Goal: Information Seeking & Learning: Learn about a topic

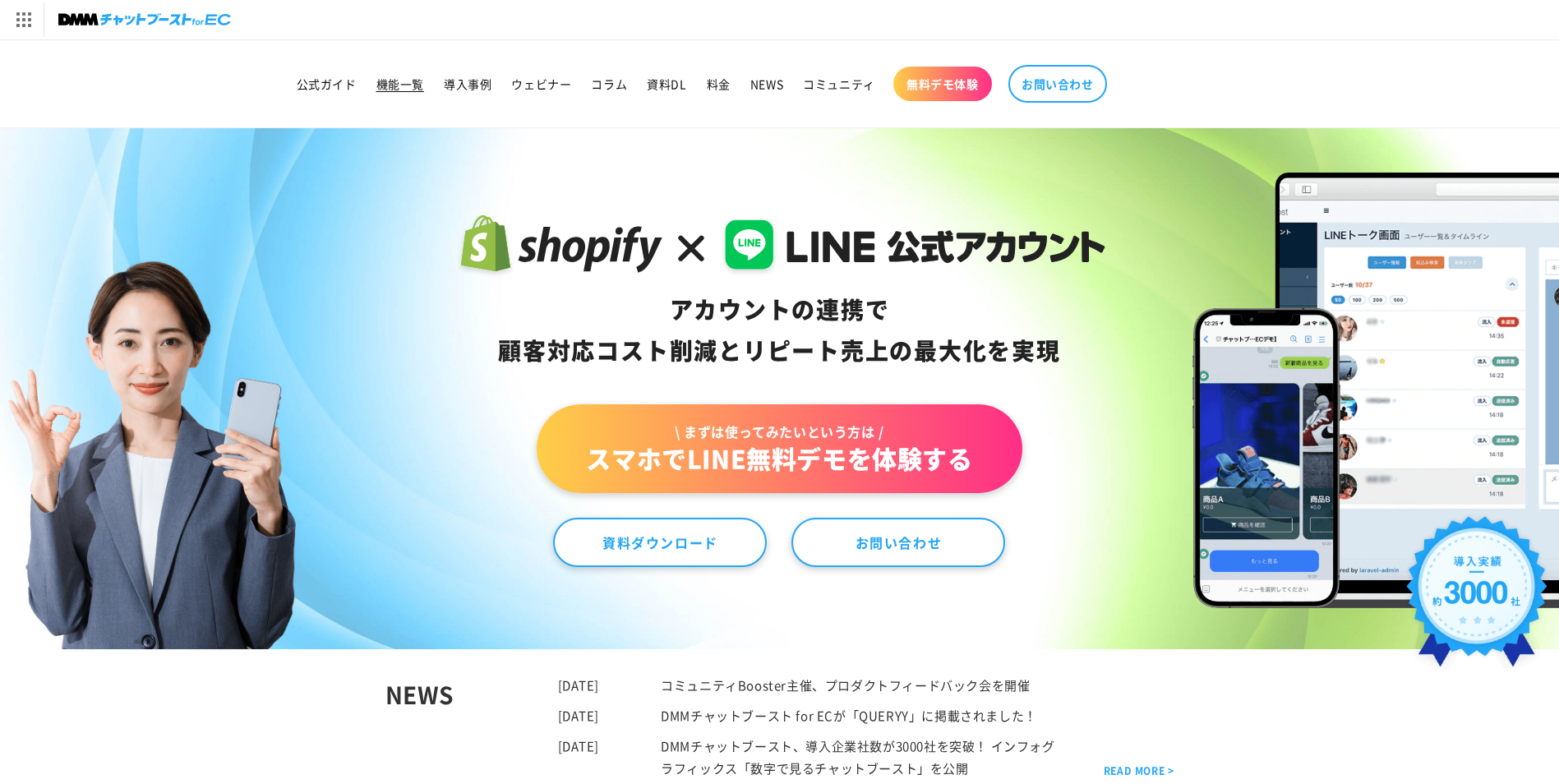
click at [391, 76] on span "機能一覧" at bounding box center [400, 84] width 48 height 15
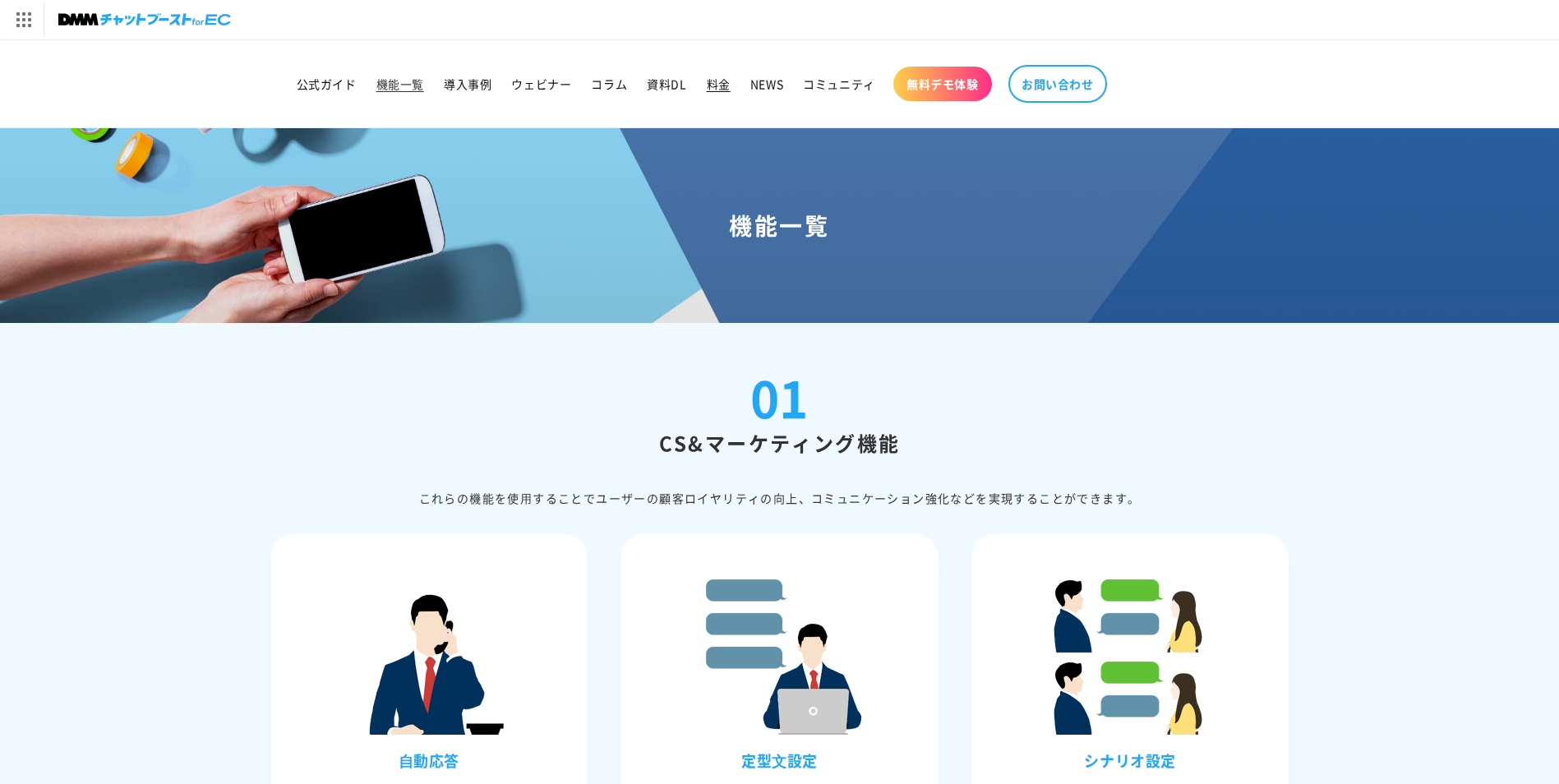
click at [708, 80] on span "料金" at bounding box center [719, 84] width 24 height 15
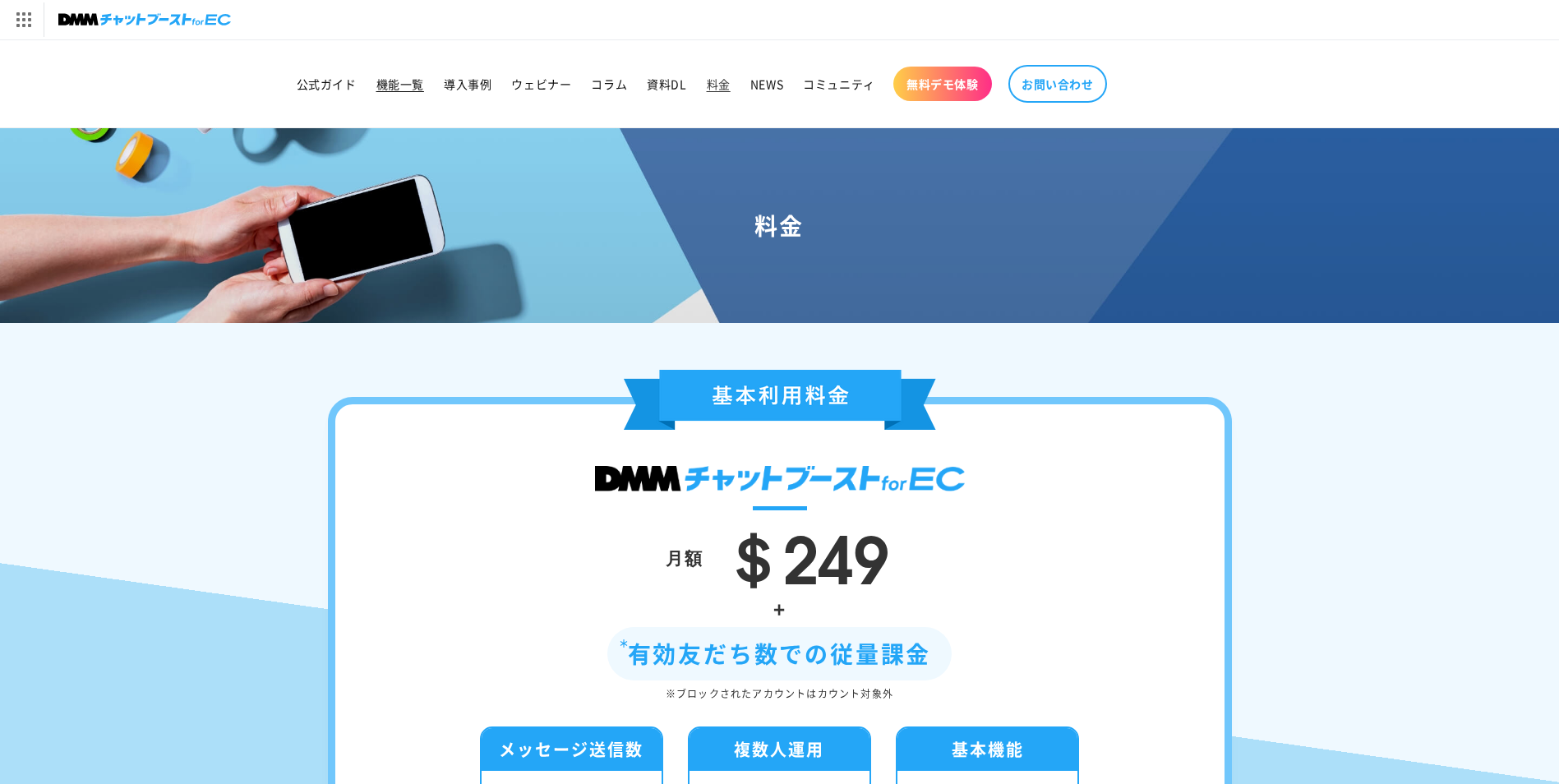
click at [394, 86] on span "機能一覧" at bounding box center [400, 84] width 48 height 15
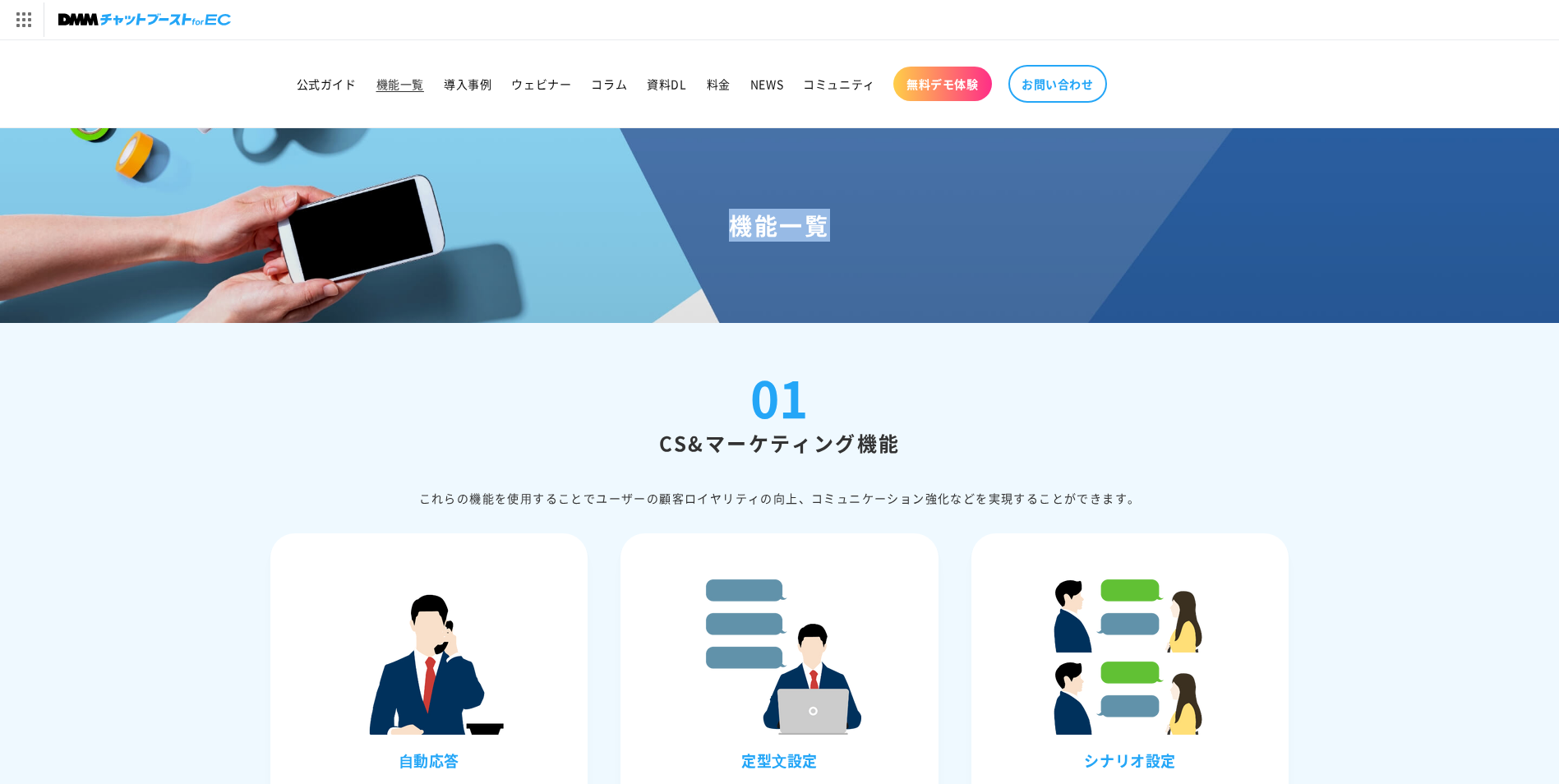
drag, startPoint x: 820, startPoint y: 217, endPoint x: 851, endPoint y: 221, distance: 31.3
click at [851, 221] on h1 "機能一覧" at bounding box center [780, 224] width 1520 height 29
click at [875, 507] on div "これらの機能を使⽤することでユーザーの顧客ロイヤリティの向上、コミュニケーション強化などを実現することができます。" at bounding box center [780, 499] width 1019 height 21
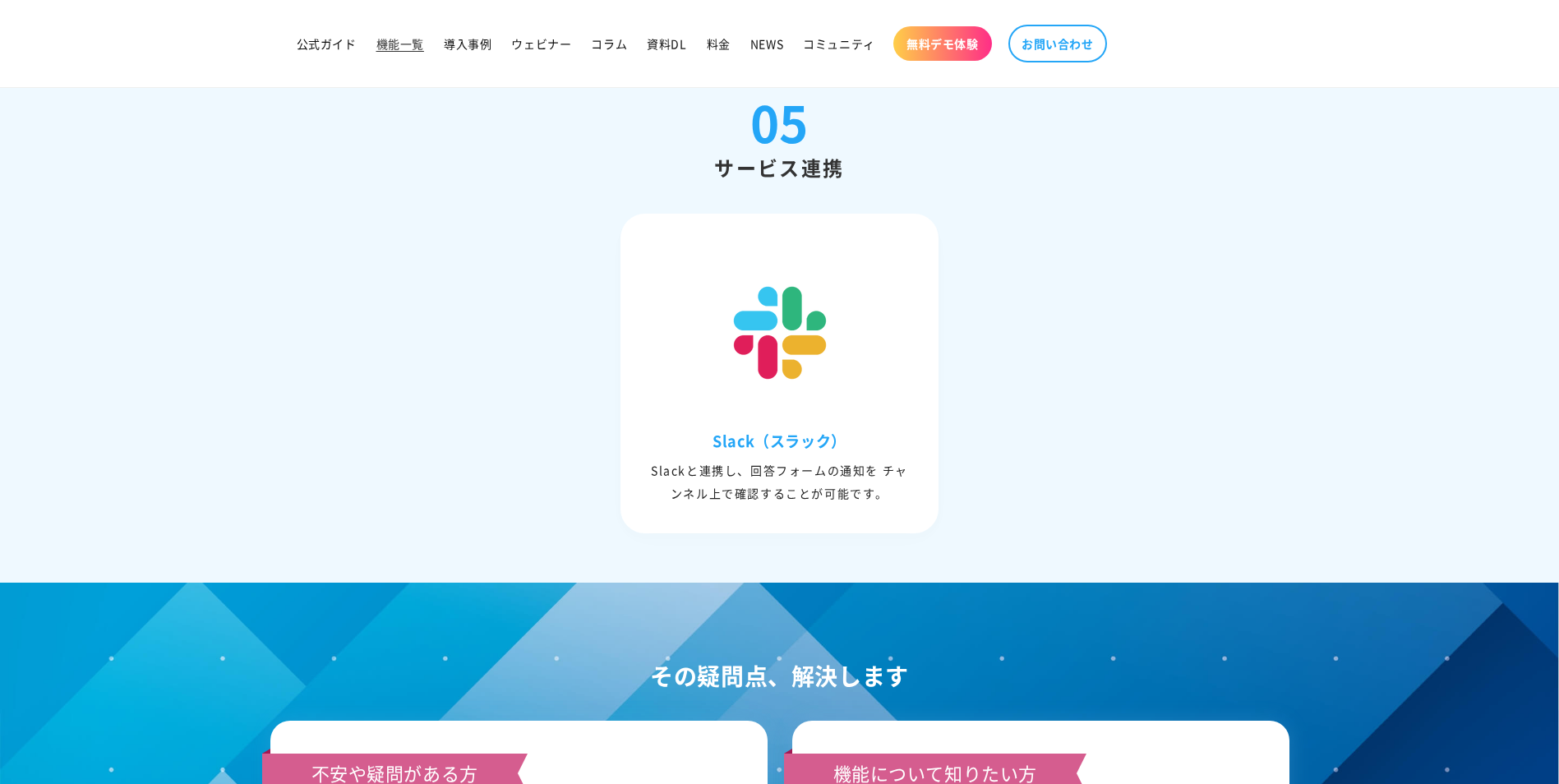
scroll to position [7478, 0]
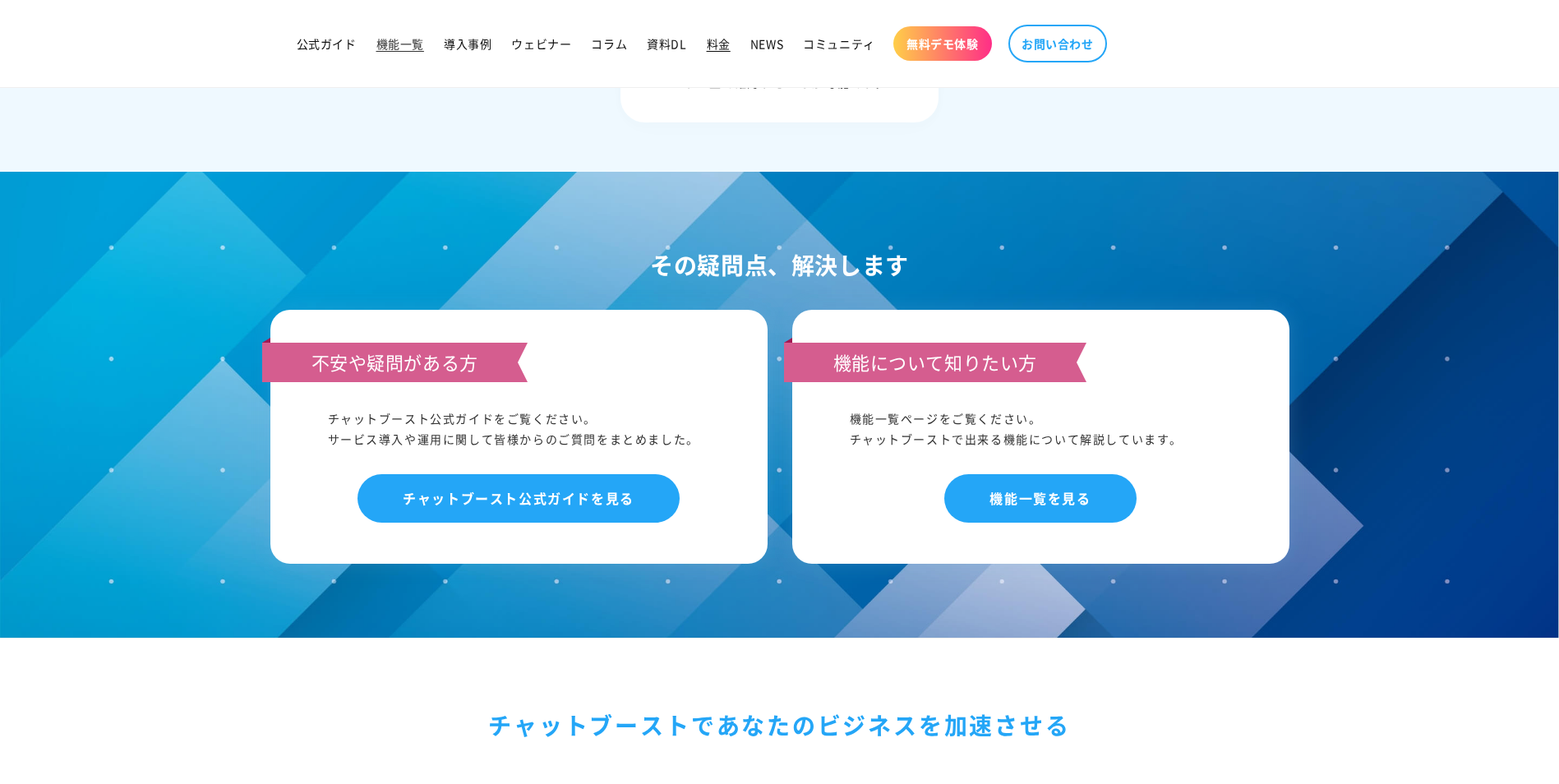
click at [716, 29] on link "料金" at bounding box center [719, 44] width 44 height 34
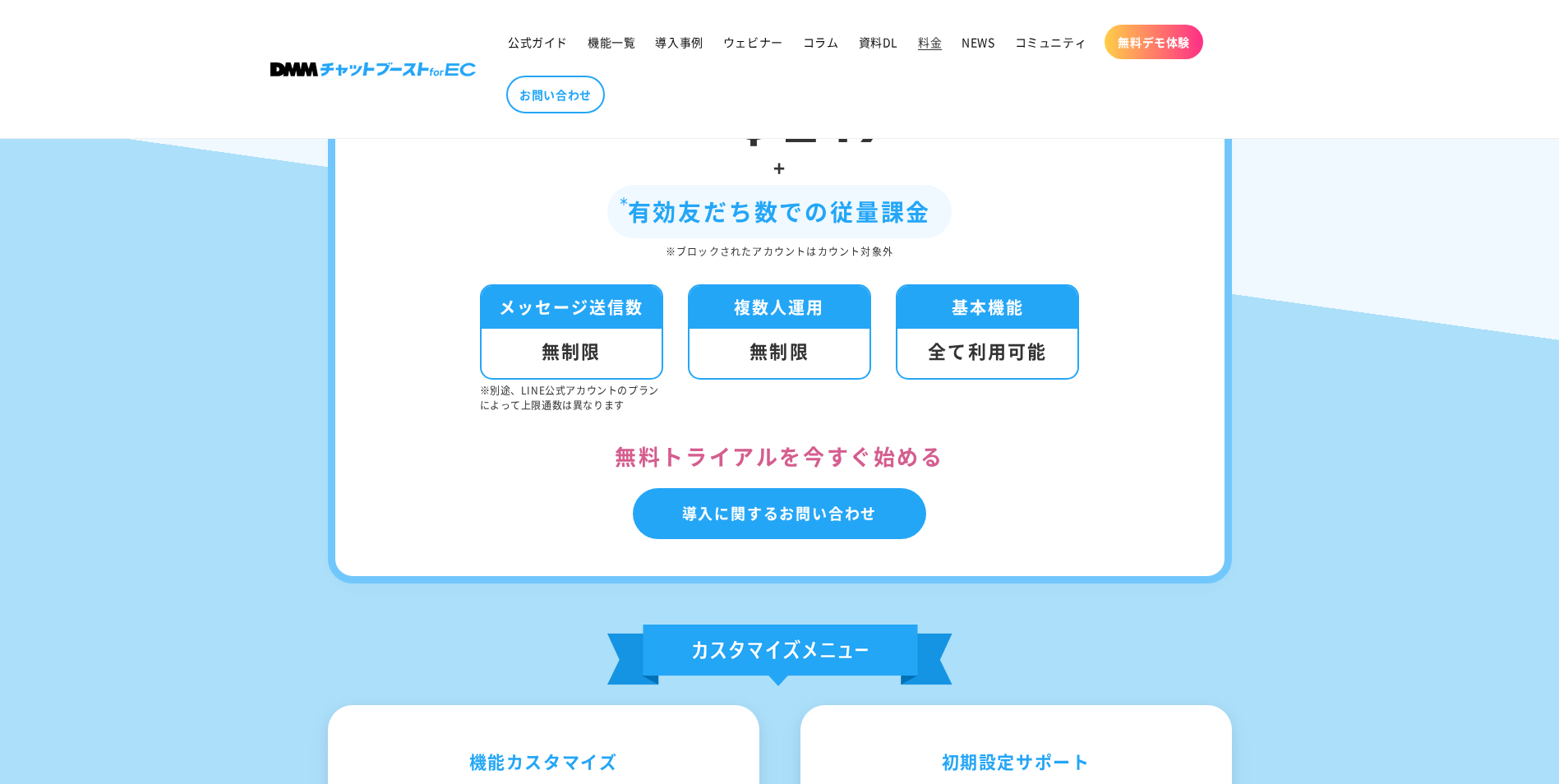
scroll to position [164, 0]
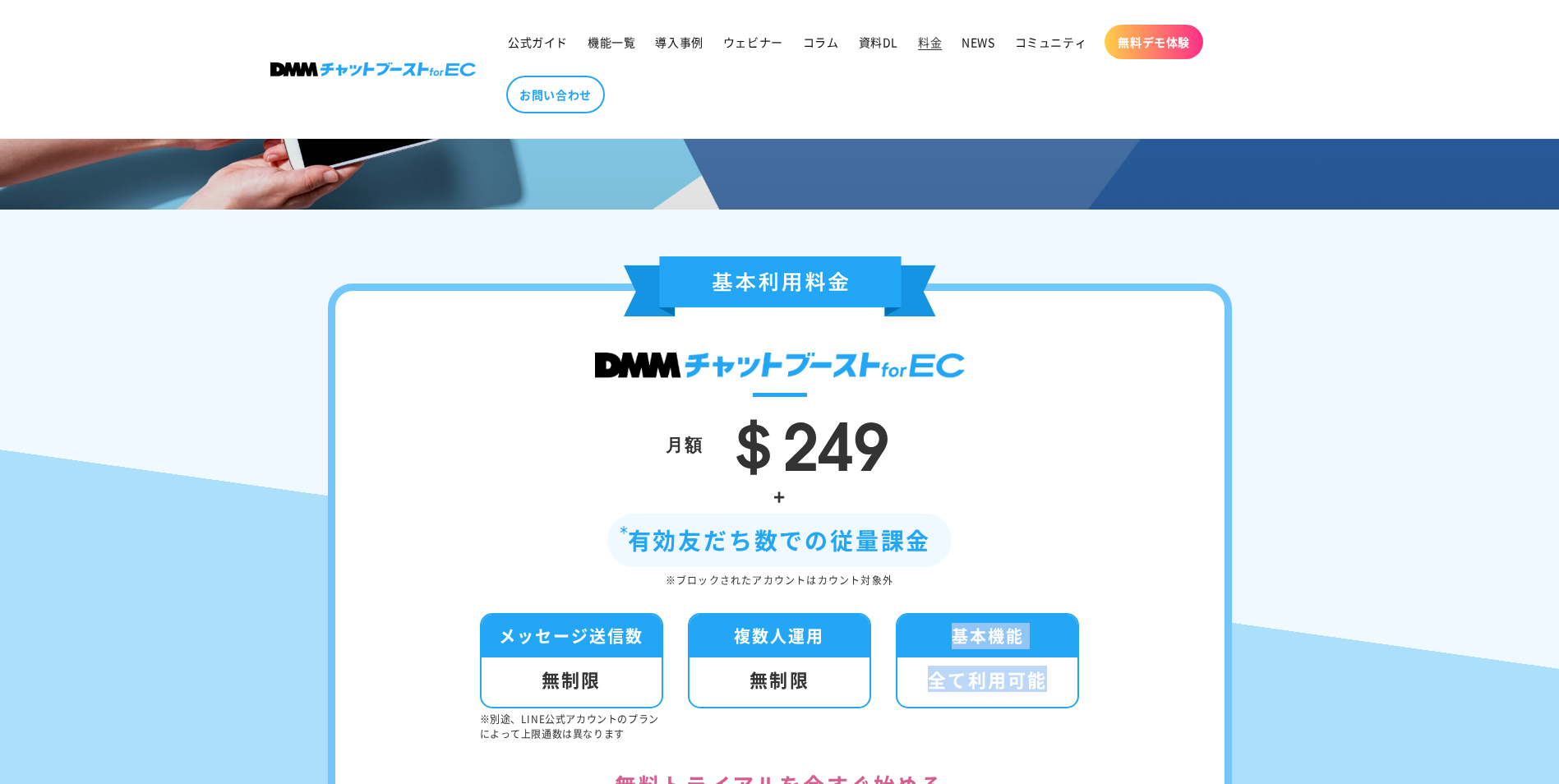
drag, startPoint x: 953, startPoint y: 639, endPoint x: 1068, endPoint y: 729, distance: 146.0
click at [1068, 729] on li "基本機能 全て利用可能" at bounding box center [988, 677] width 183 height 128
drag, startPoint x: 1068, startPoint y: 729, endPoint x: 1219, endPoint y: 507, distance: 268.5
click at [1219, 507] on div "月額 ＄249 + 有効友だち数での従量課金 ※ブロックされたアカウントはカウント対象外 メッセージ送信数 無制限 ※別途、LINE公式アカウントのプランによ…" at bounding box center [780, 598] width 904 height 629
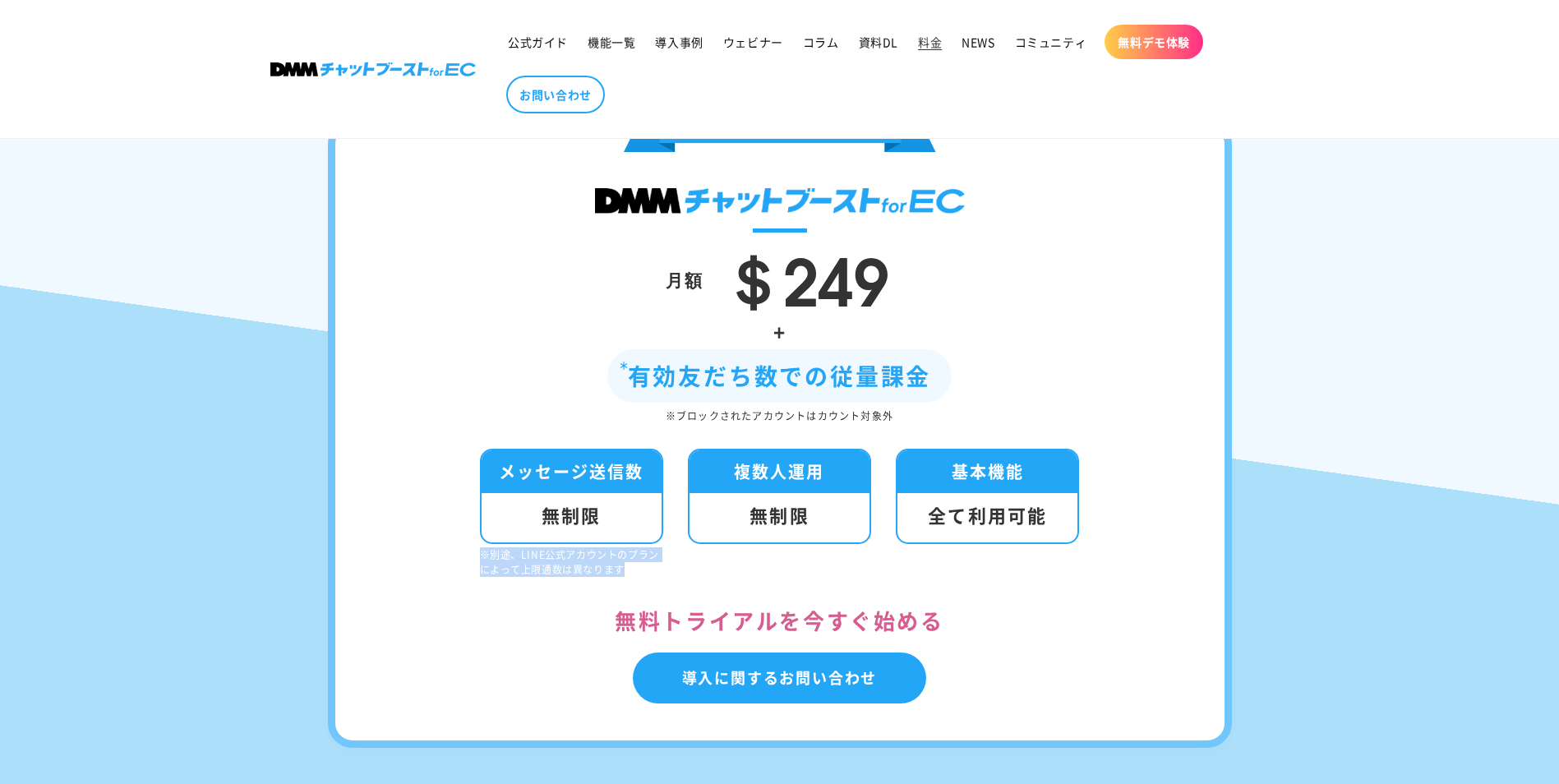
drag, startPoint x: 647, startPoint y: 570, endPoint x: 399, endPoint y: 551, distance: 248.7
click at [399, 551] on div "月額 ＄249 + 有効友だち数での従量課金 ※ブロックされたアカウントはカウント対象外 メッセージ送信数 無制限 ※別途、LINE公式アカウントのプランによ…" at bounding box center [780, 433] width 904 height 629
drag, startPoint x: 399, startPoint y: 551, endPoint x: 352, endPoint y: 653, distance: 112.3
click at [352, 653] on div "月額 ＄249 + 有効友だち数での従量課金 ※ブロックされたアカウントはカウント対象外 メッセージ送信数 無制限 ※別途、LINE公式アカウントのプランによ…" at bounding box center [780, 433] width 904 height 629
click at [1124, 539] on div "月額 ＄249 + 有効友だち数での従量課金 ※ブロックされたアカウントはカウント対象外 メッセージ送信数 無制限 ※別途、LINE公式アカウントのプランによ…" at bounding box center [780, 433] width 904 height 629
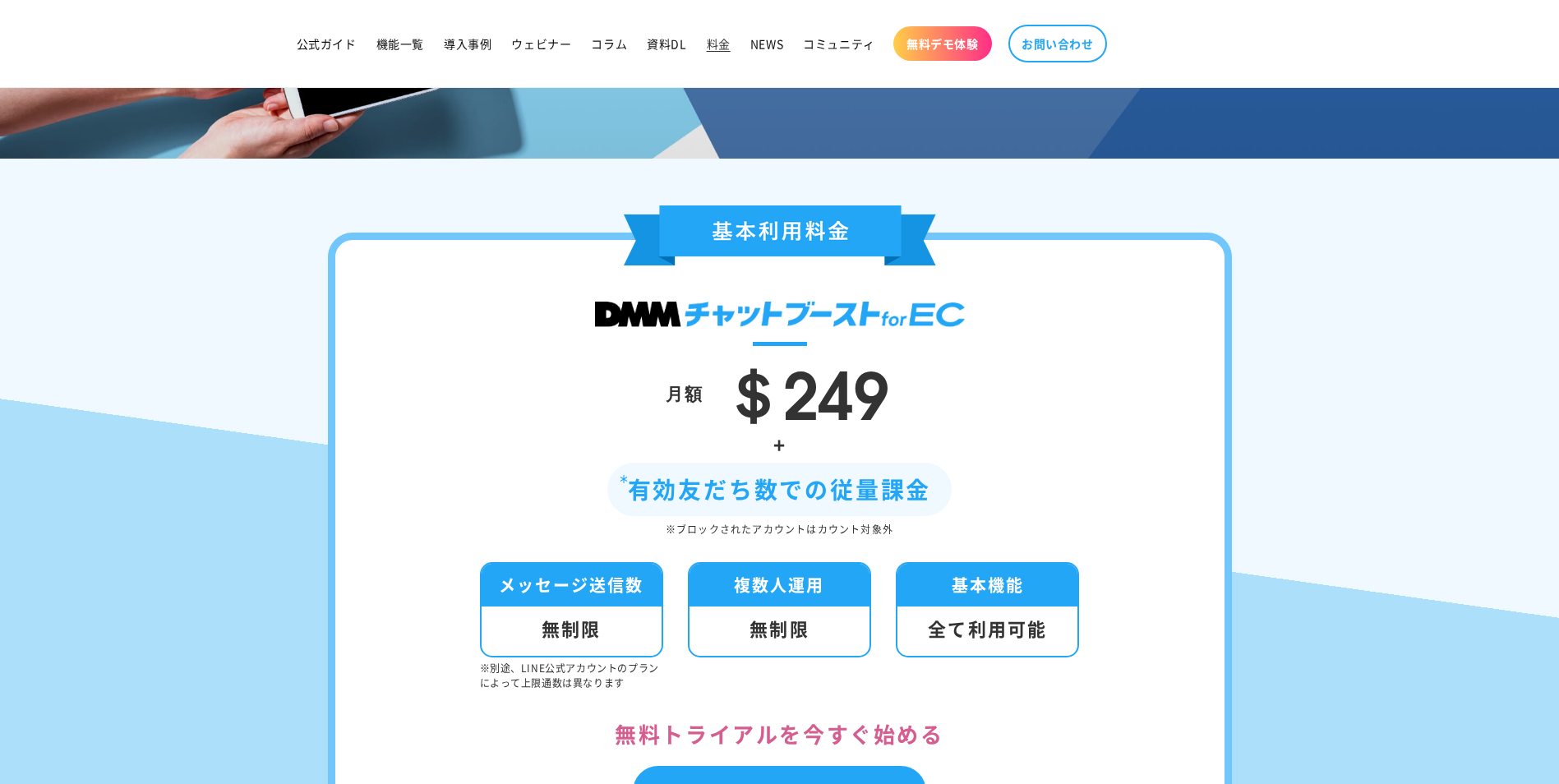
scroll to position [246, 0]
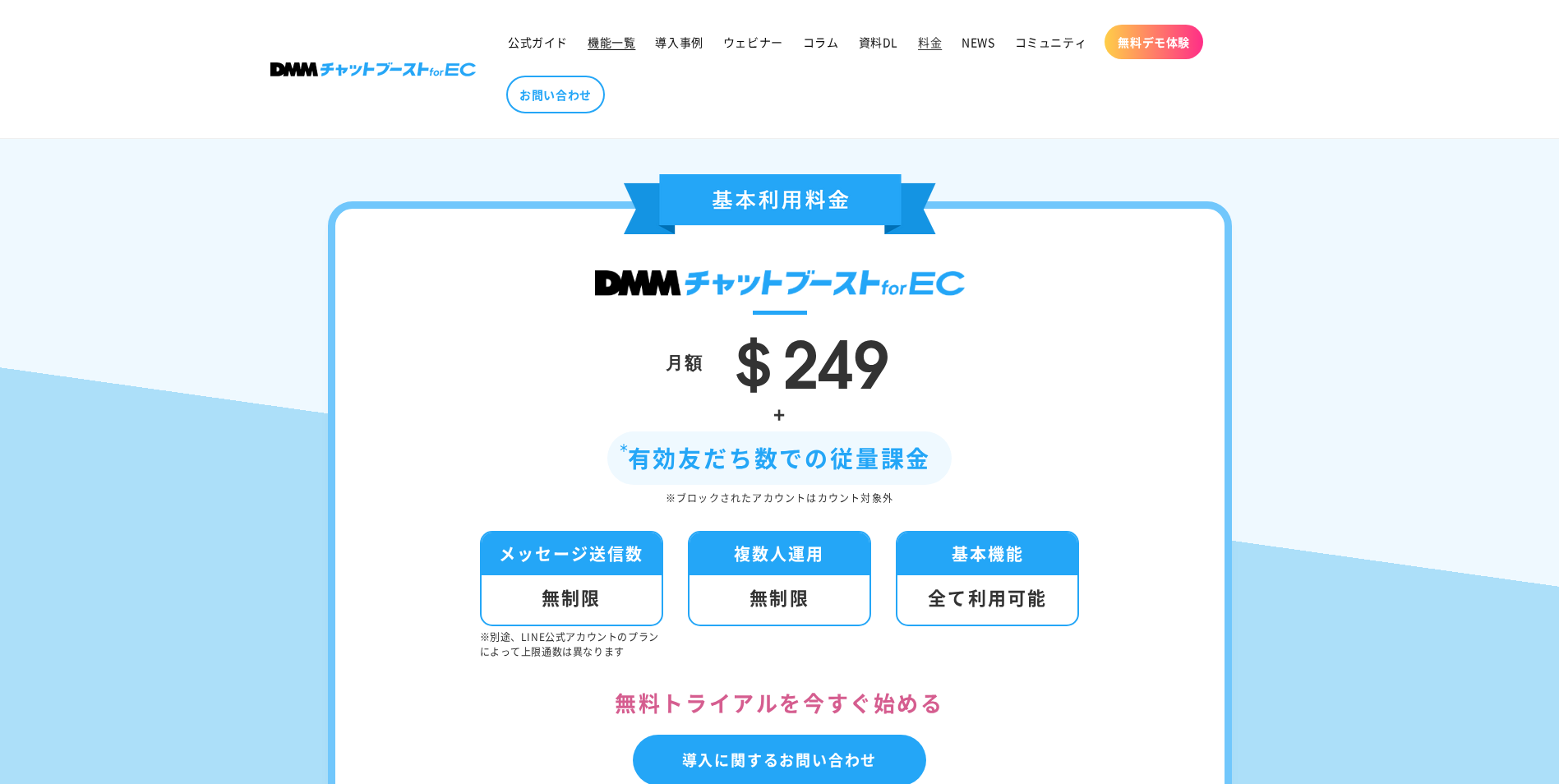
click at [626, 33] on link "機能一覧" at bounding box center [611, 42] width 67 height 34
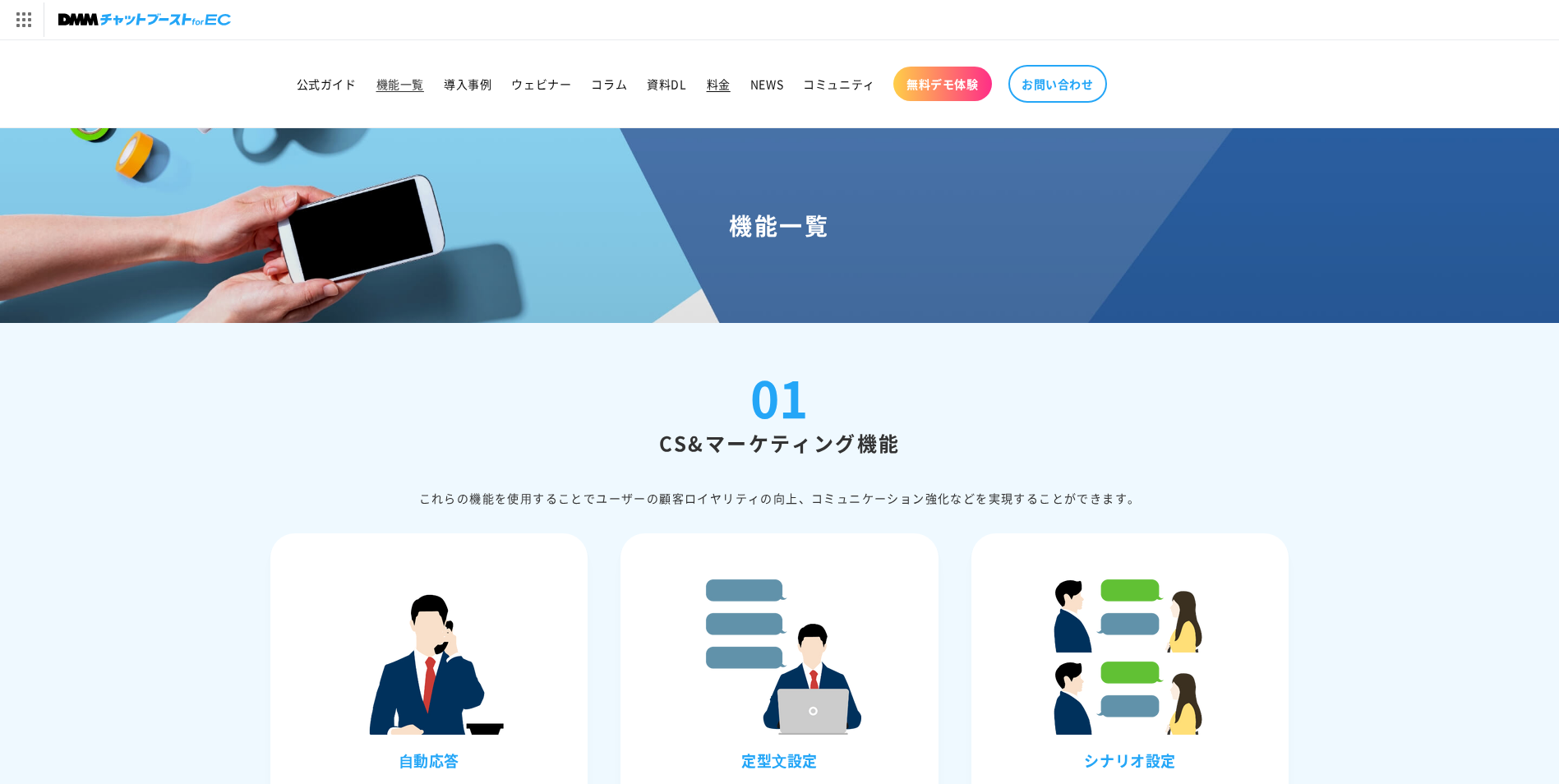
click at [711, 85] on span "料金" at bounding box center [719, 84] width 24 height 15
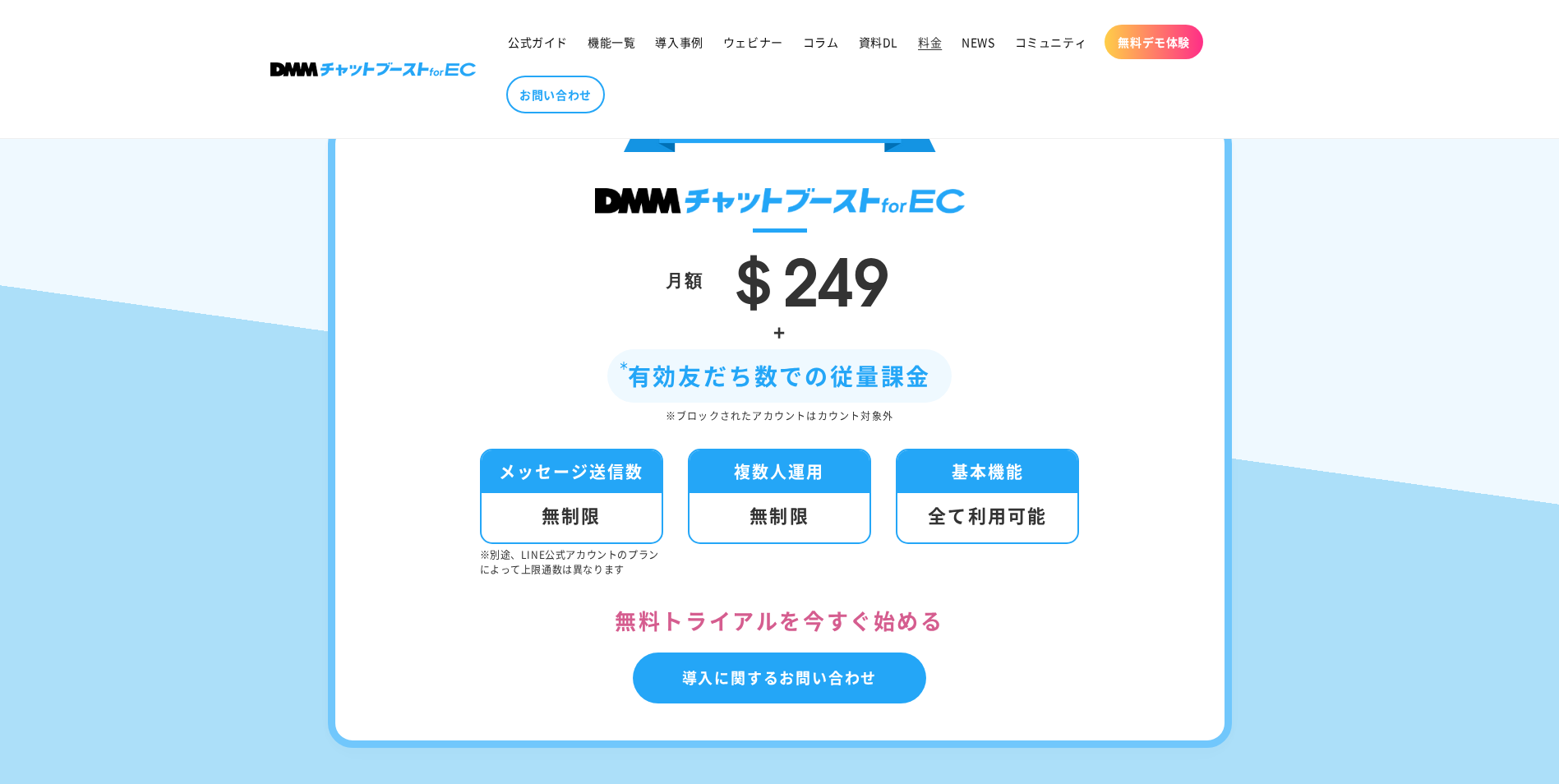
click at [1005, 491] on div "基本機能" at bounding box center [987, 471] width 180 height 43
drag, startPoint x: 933, startPoint y: 518, endPoint x: 1053, endPoint y: 515, distance: 120.0
click at [1053, 515] on div "全て利用可能" at bounding box center [987, 518] width 180 height 49
drag, startPoint x: 1053, startPoint y: 515, endPoint x: 1034, endPoint y: 621, distance: 107.7
click at [1034, 621] on div "無料トライアルを今すぐ始める" at bounding box center [780, 621] width 791 height 39
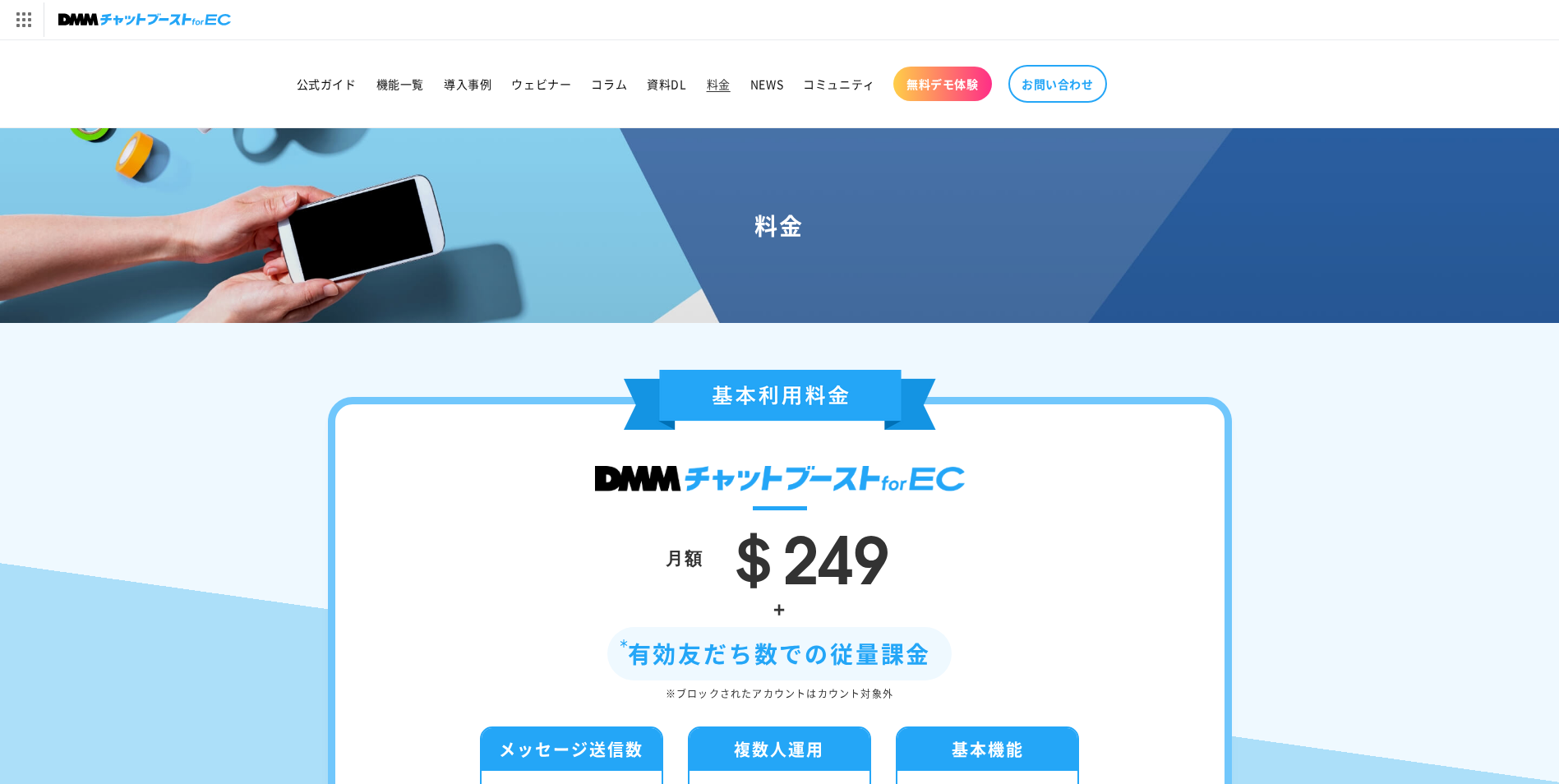
click at [943, 89] on span "無料デモ体験" at bounding box center [943, 84] width 72 height 15
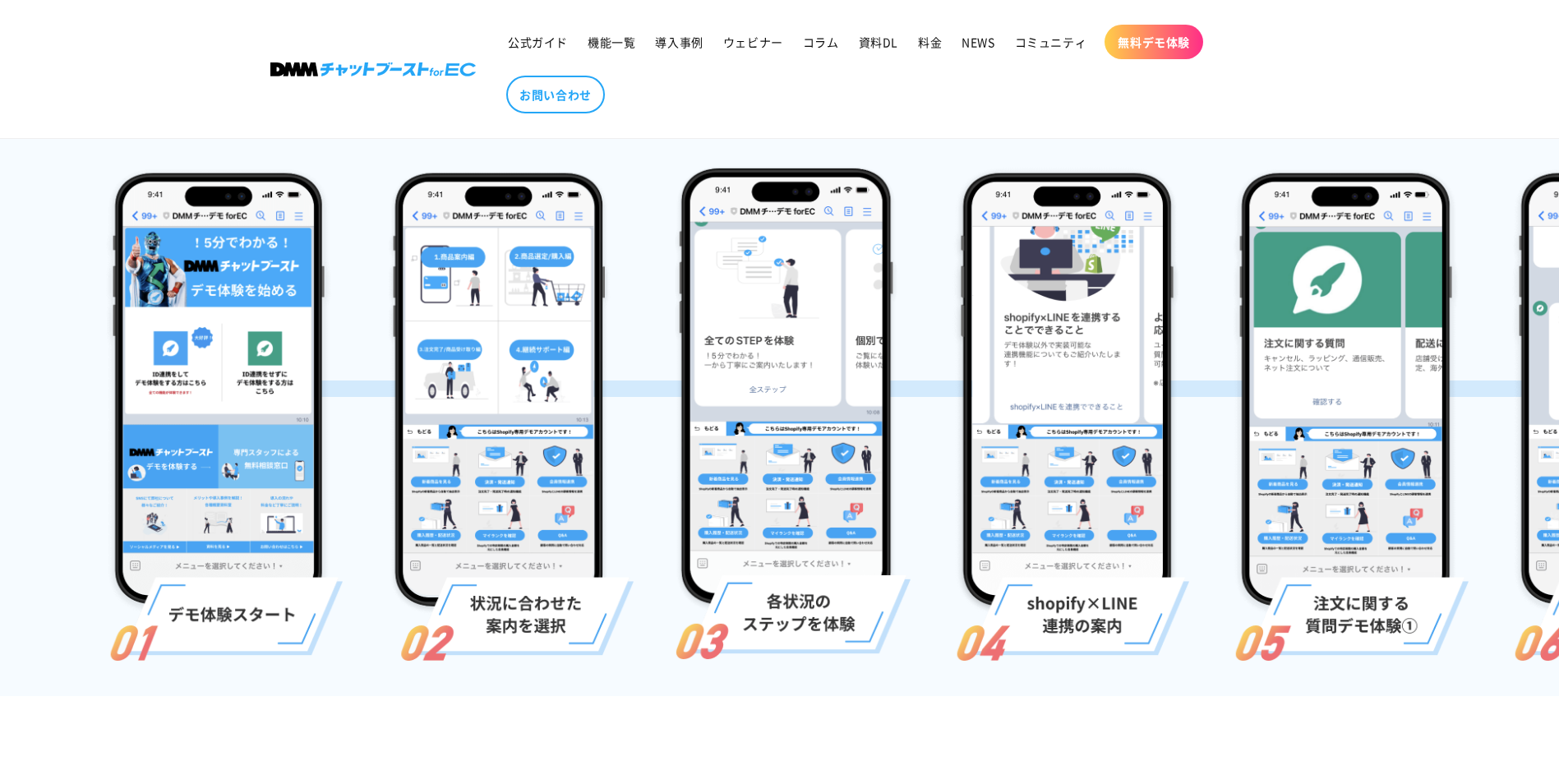
scroll to position [0, 288]
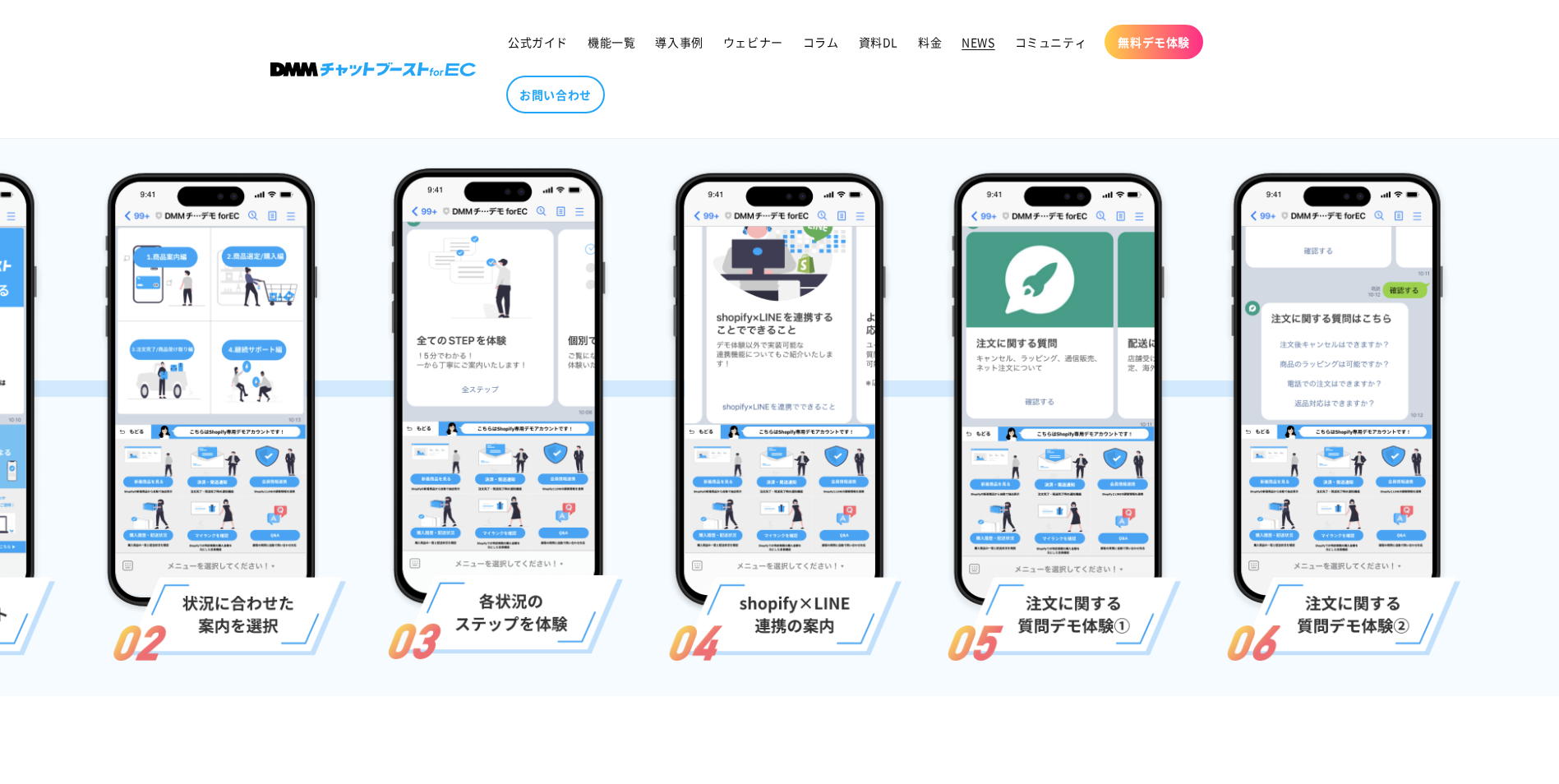
click at [978, 37] on span "NEWS" at bounding box center [978, 42] width 33 height 15
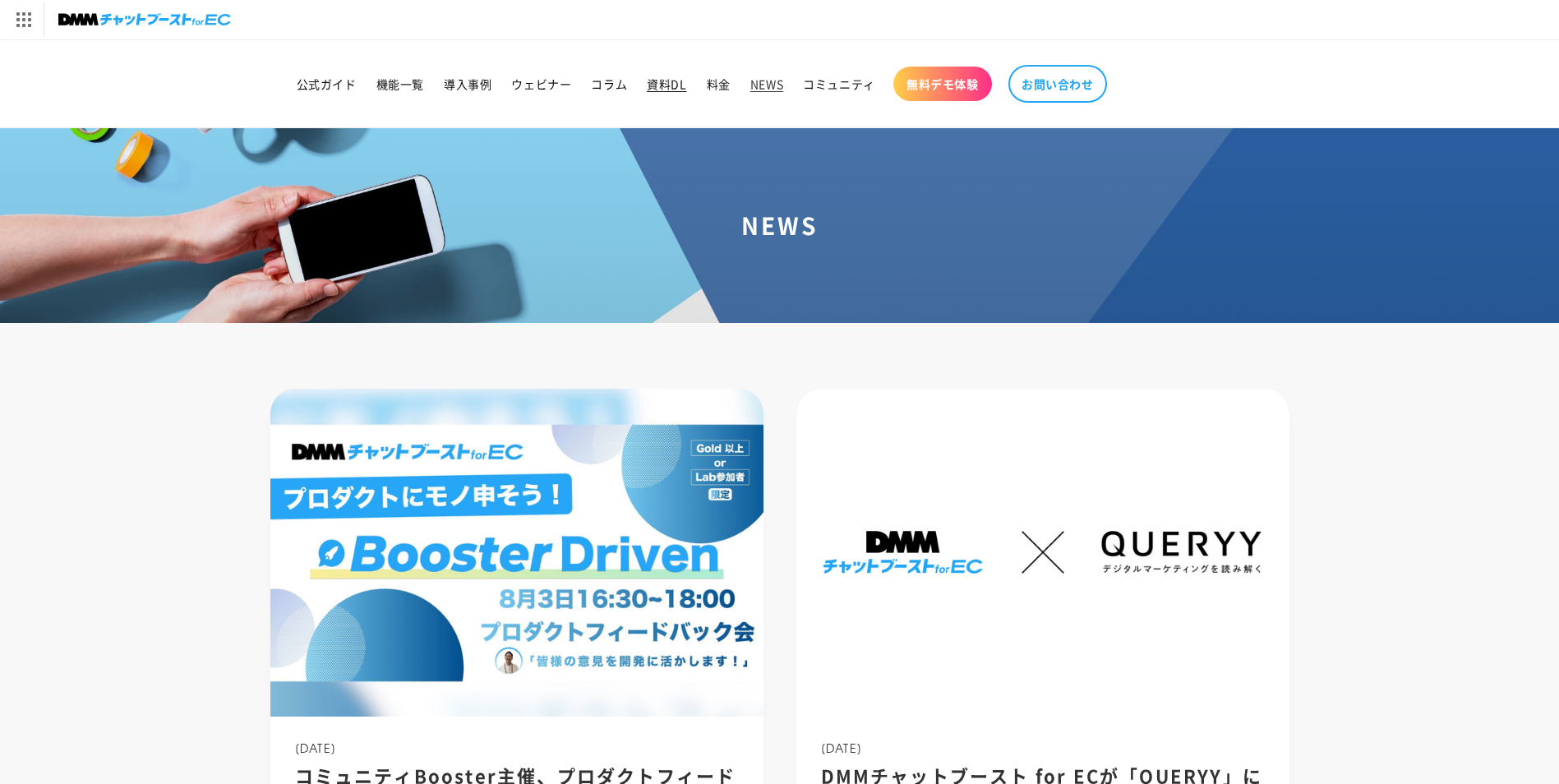
click at [670, 78] on span "資料DL" at bounding box center [667, 84] width 40 height 15
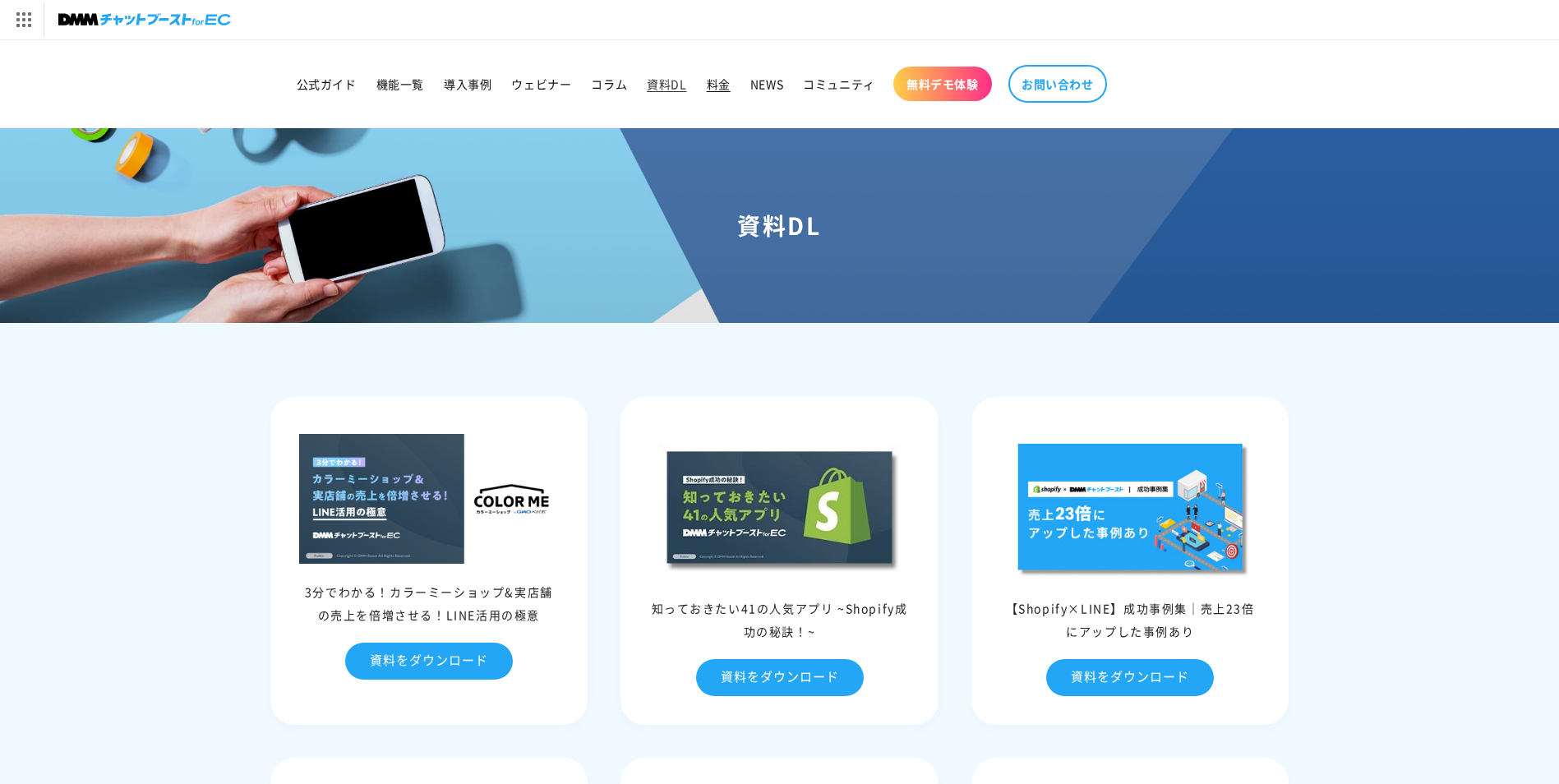
click at [717, 80] on span "料金" at bounding box center [719, 84] width 24 height 15
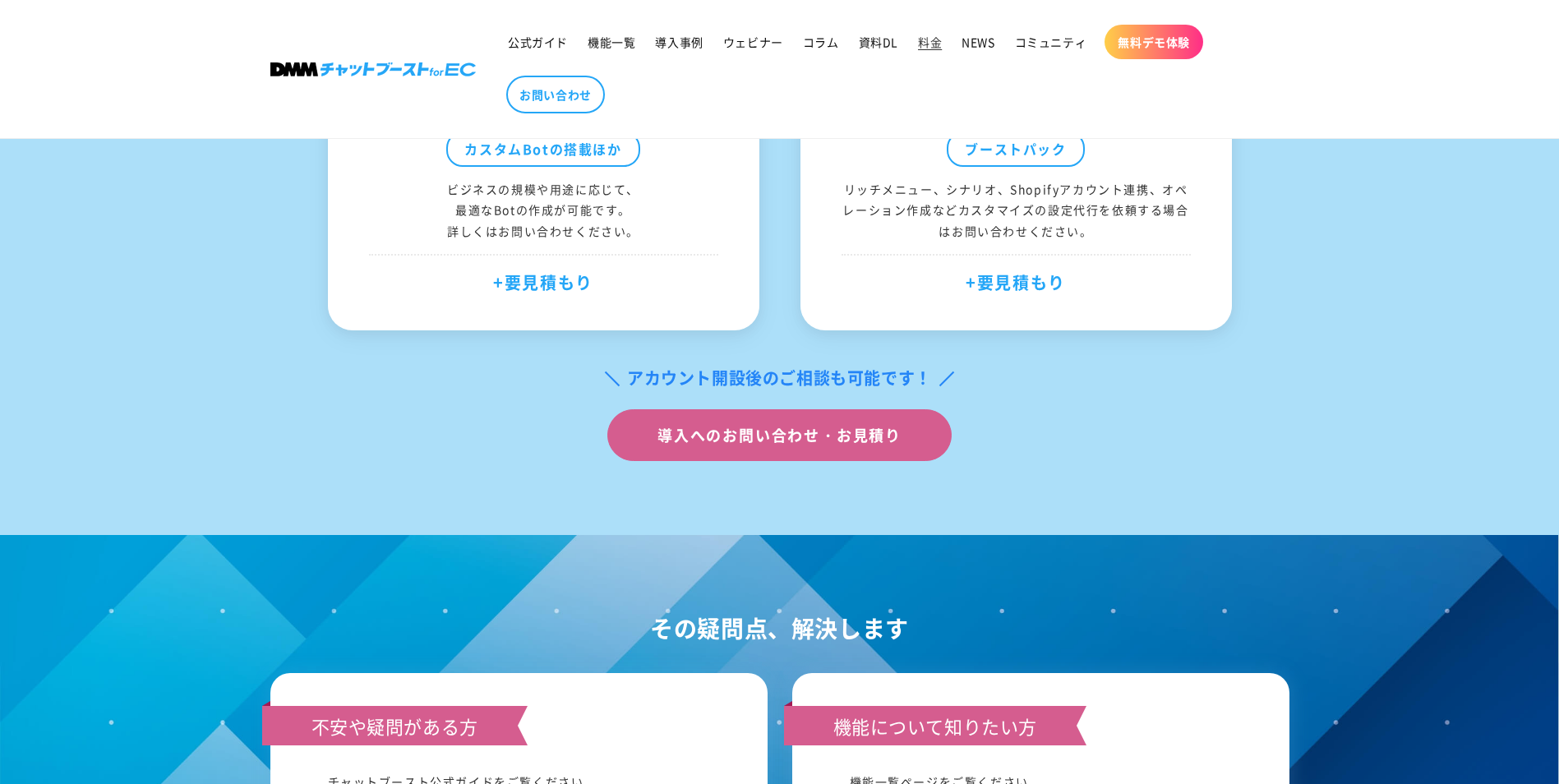
scroll to position [1397, 0]
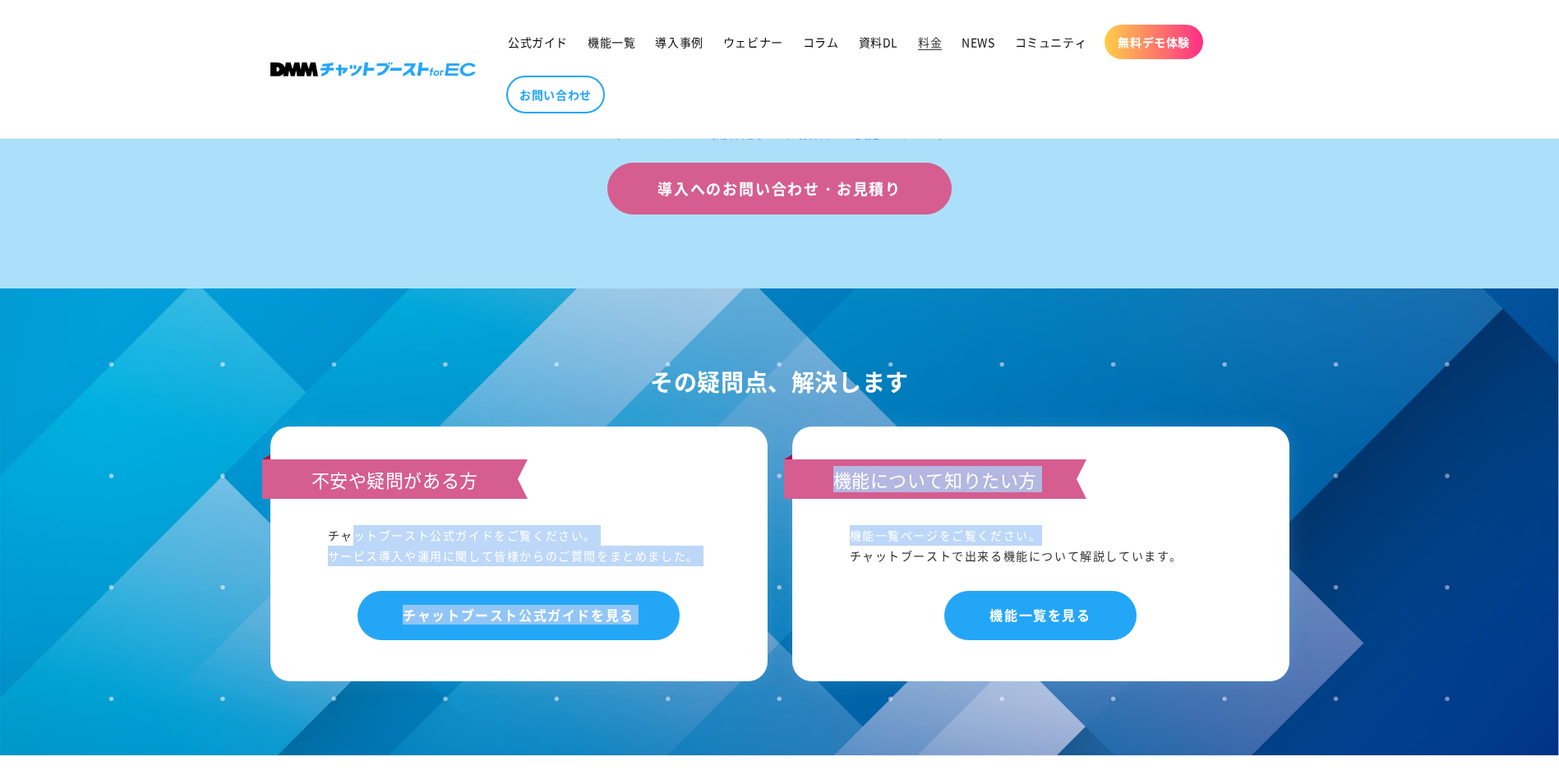
drag, startPoint x: 1087, startPoint y: 549, endPoint x: 331, endPoint y: 526, distance: 756.3
click at [338, 526] on div "不安や疑問がある方 チャットブースト公式ガイドをご覧ください。 サービス導入や運用に関して皆様からのご質問をまとめました。 チャットブースト公式ガイドを見る …" at bounding box center [780, 554] width 1019 height 255
click at [776, 630] on div "不安や疑問がある方 チャットブースト公式ガイドをご覧ください。 サービス導入や運用に関して皆様からのご質問をまとめました。 チャットブースト公式ガイドを見る …" at bounding box center [780, 554] width 1019 height 255
click at [710, 526] on div "不安や疑問がある方 チャットブースト公式ガイドをご覧ください。 サービス導入や運用に関して皆様からのご質問をまとめました。 チャットブースト公式ガイドを見る" at bounding box center [519, 554] width 497 height 255
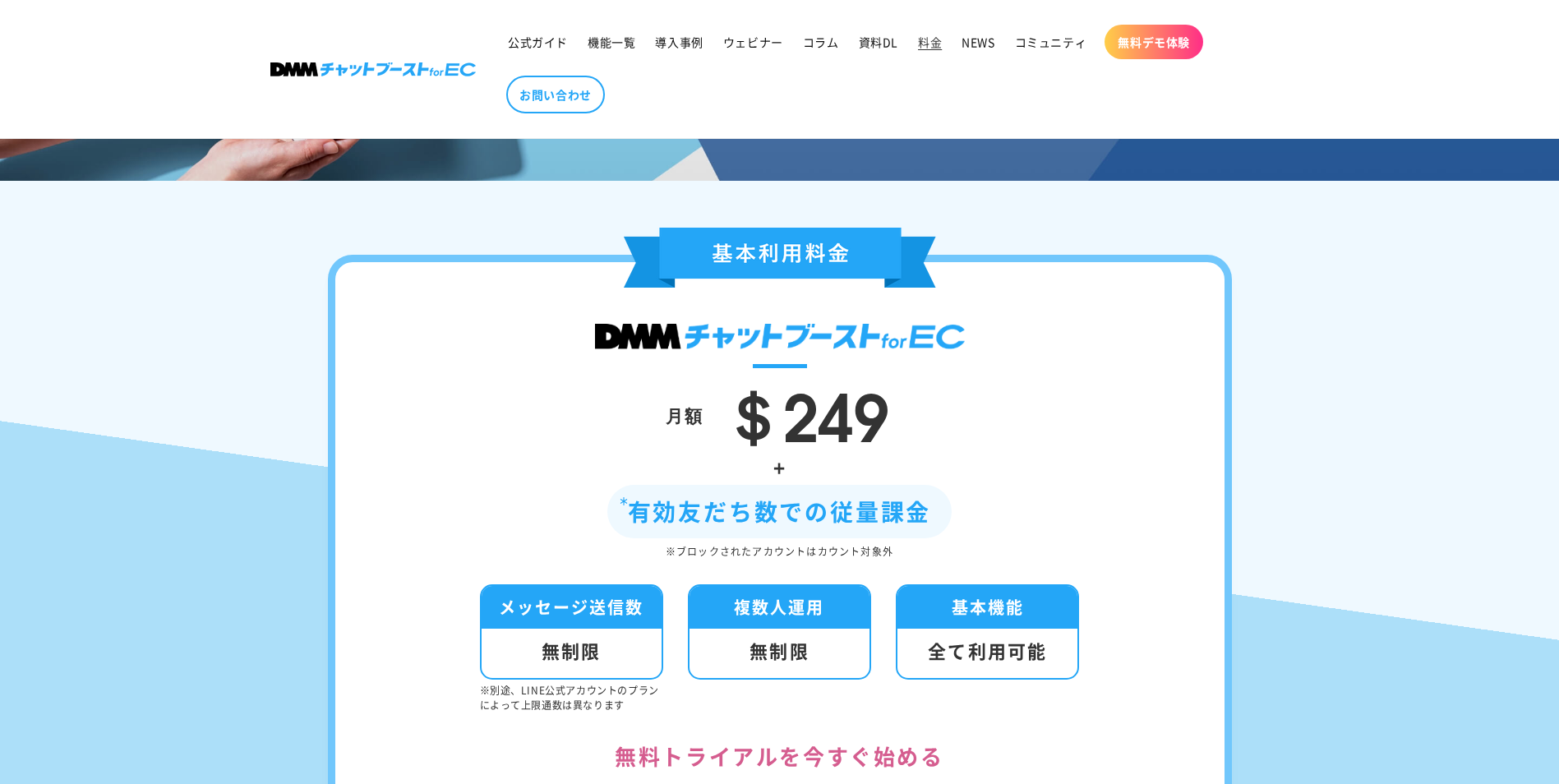
scroll to position [0, 0]
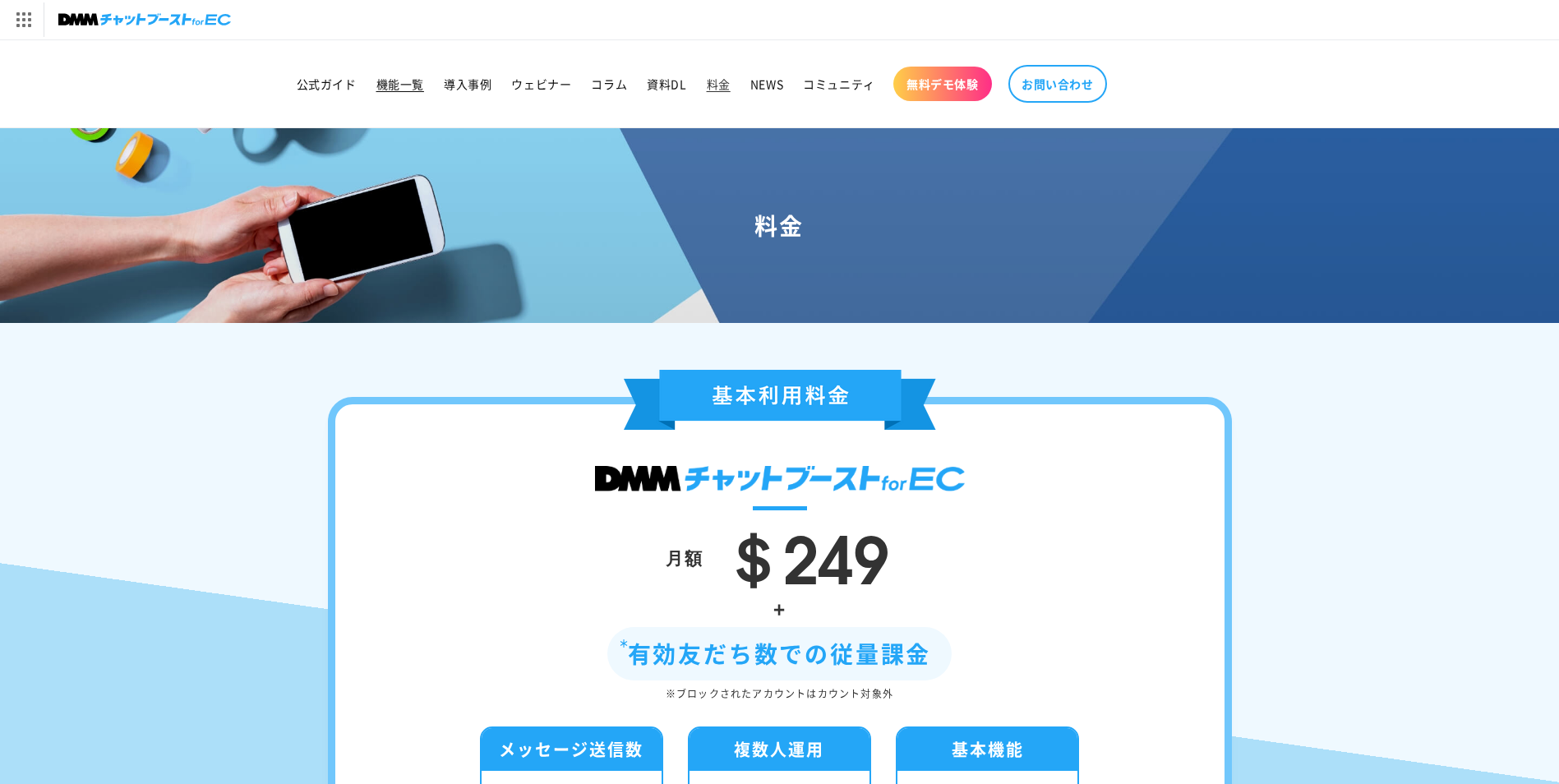
click at [405, 83] on span "機能一覧" at bounding box center [400, 84] width 48 height 15
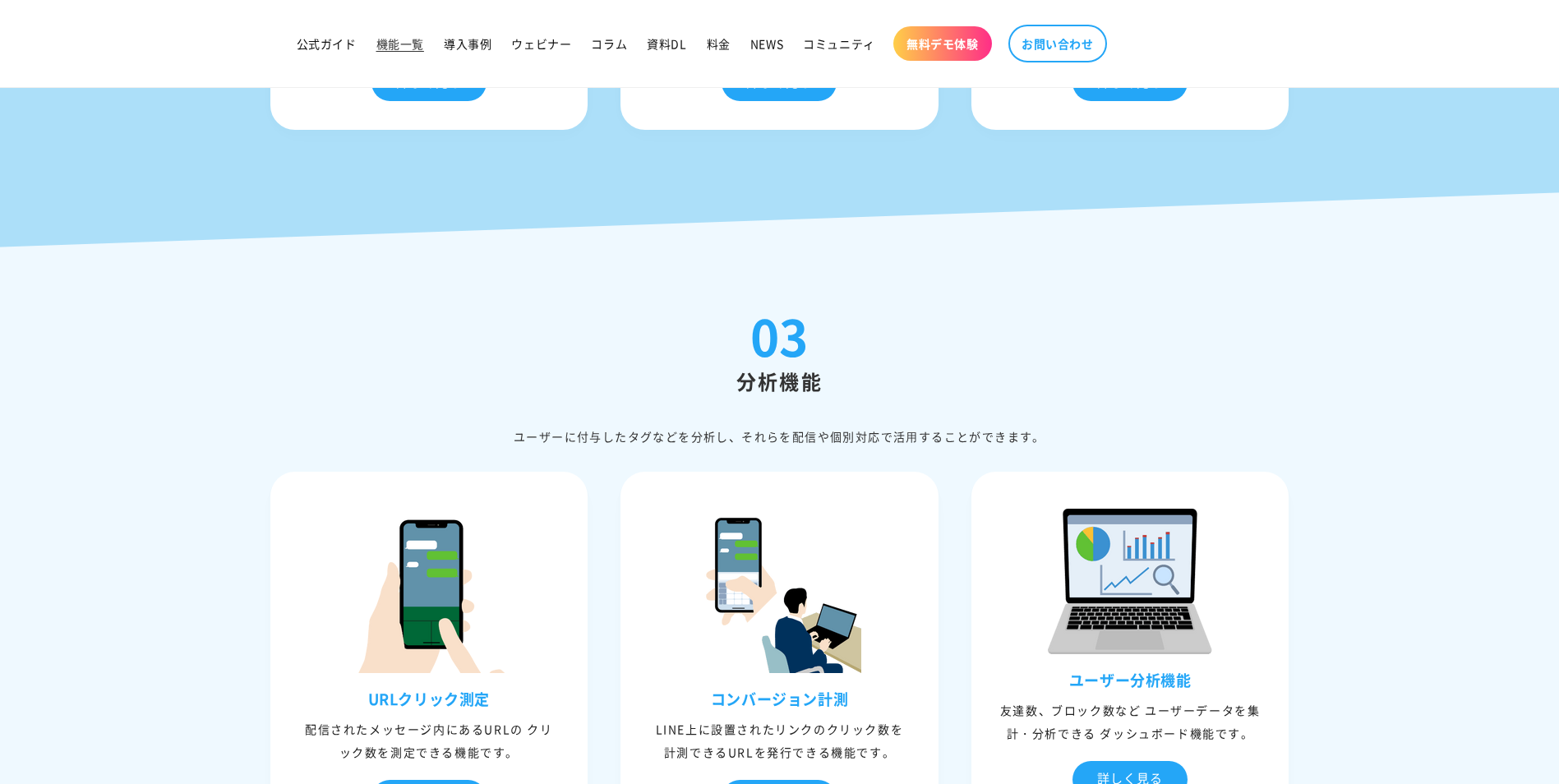
scroll to position [3945, 0]
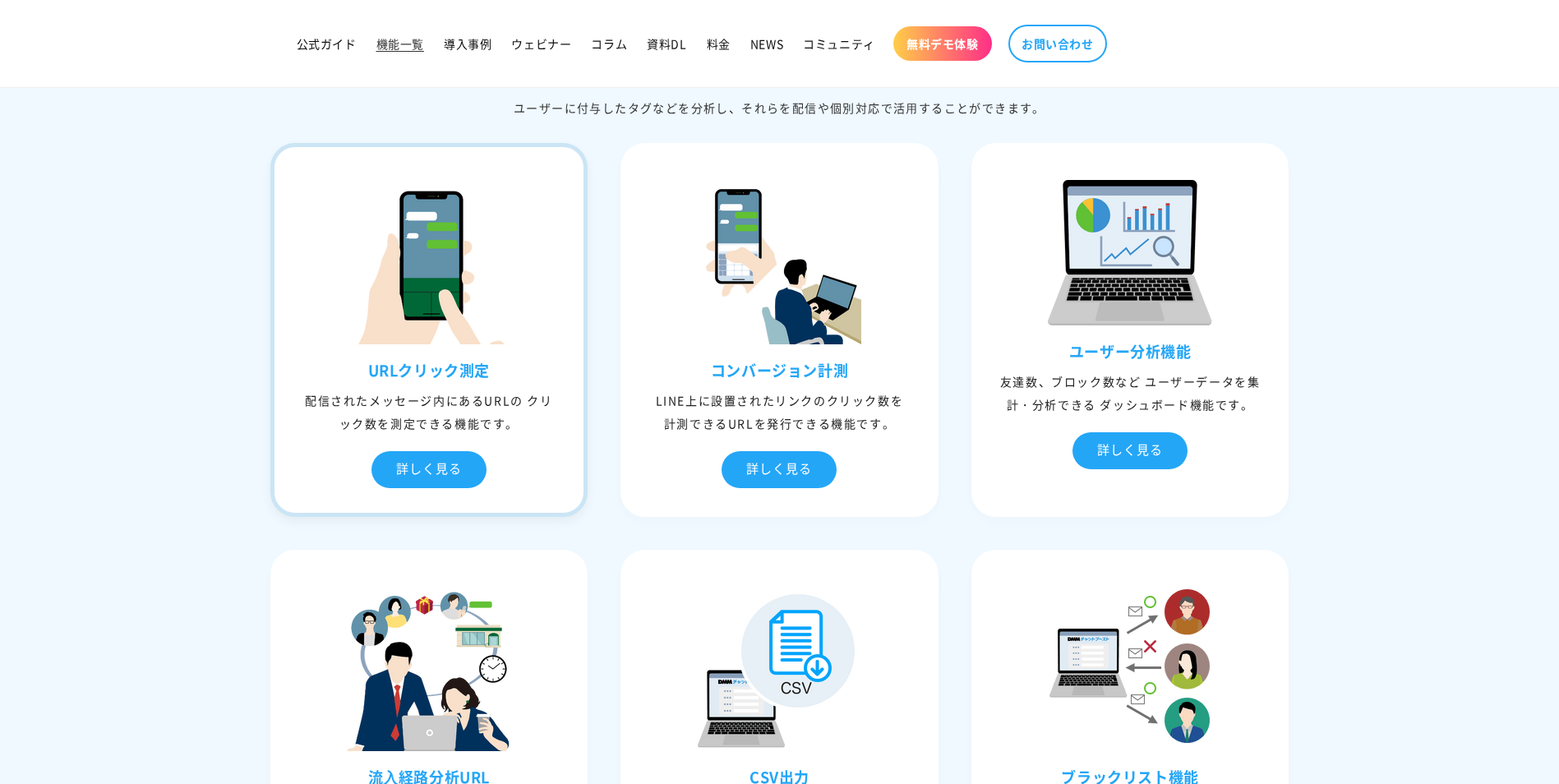
click at [481, 411] on div "配信されたメッセージ内にあるURLの クリック数を測定できる機能です。" at bounding box center [430, 411] width 310 height 46
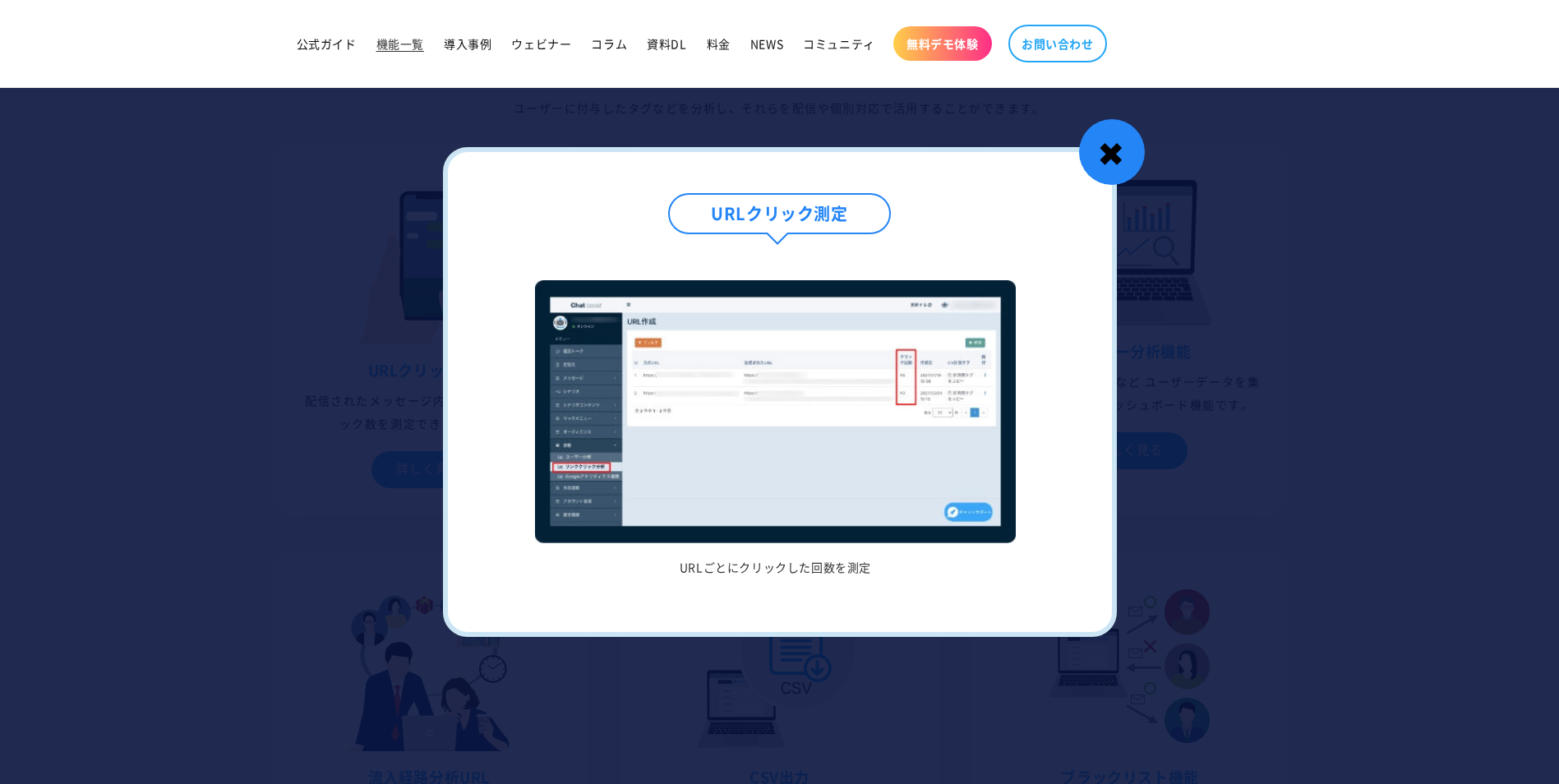
click at [1111, 153] on div "✖" at bounding box center [1111, 151] width 66 height 66
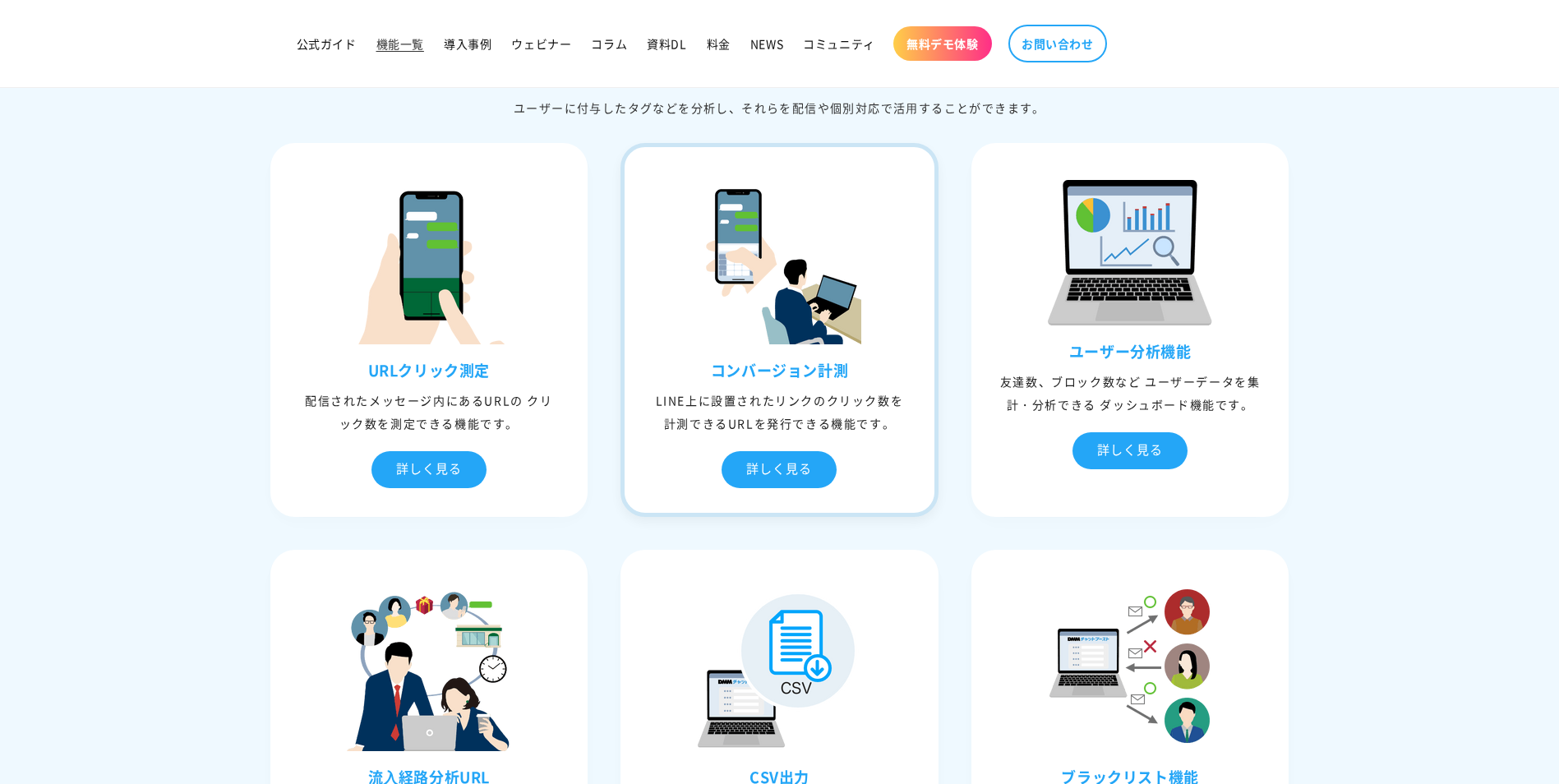
click at [805, 381] on div "コンバージョン計測 LINE上に設置されたリンクのクリック数を計測できるURLを発行できる機能です。 詳しく見る" at bounding box center [780, 436] width 310 height 151
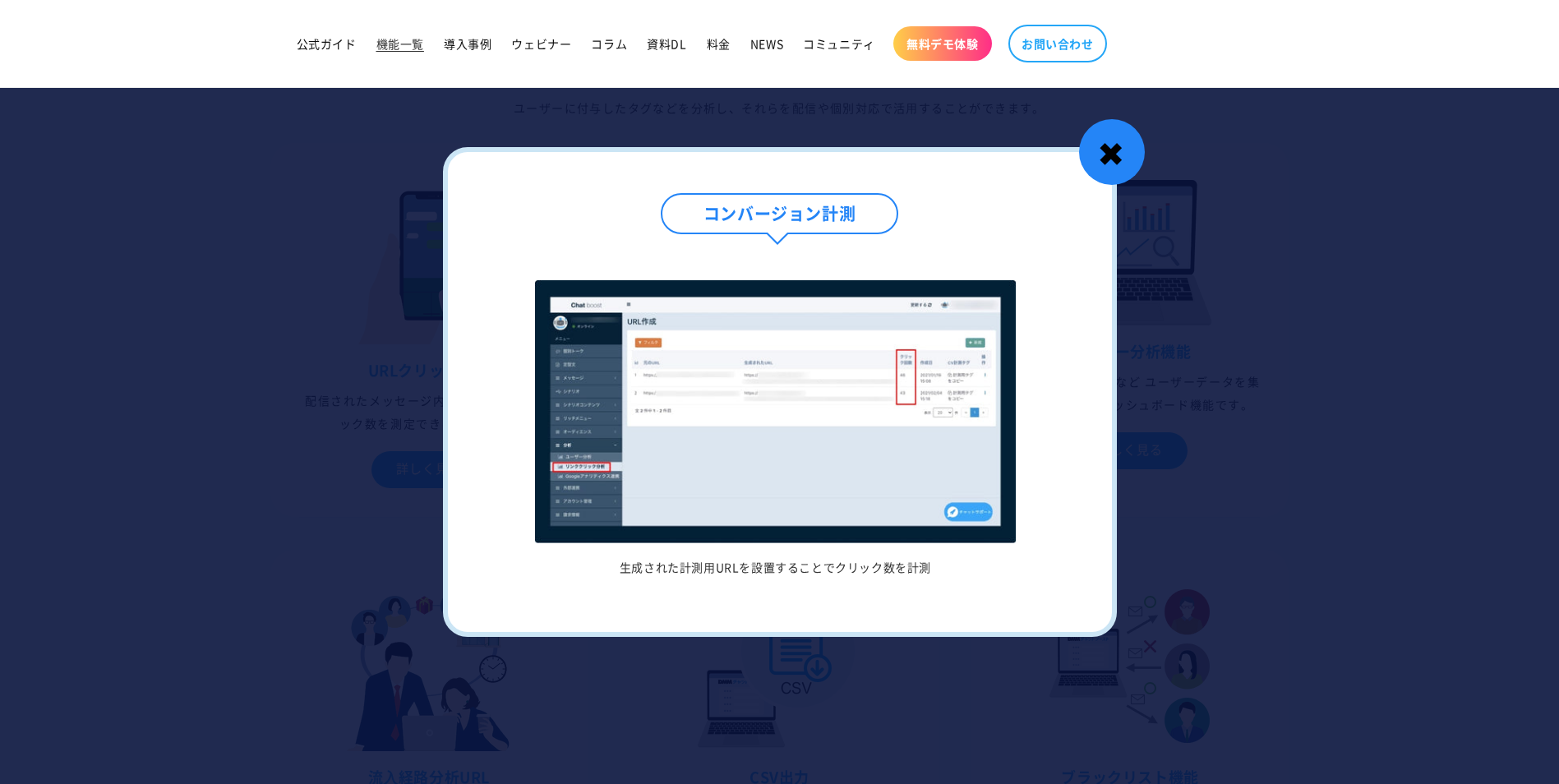
click at [1114, 163] on div "✖" at bounding box center [1111, 151] width 66 height 66
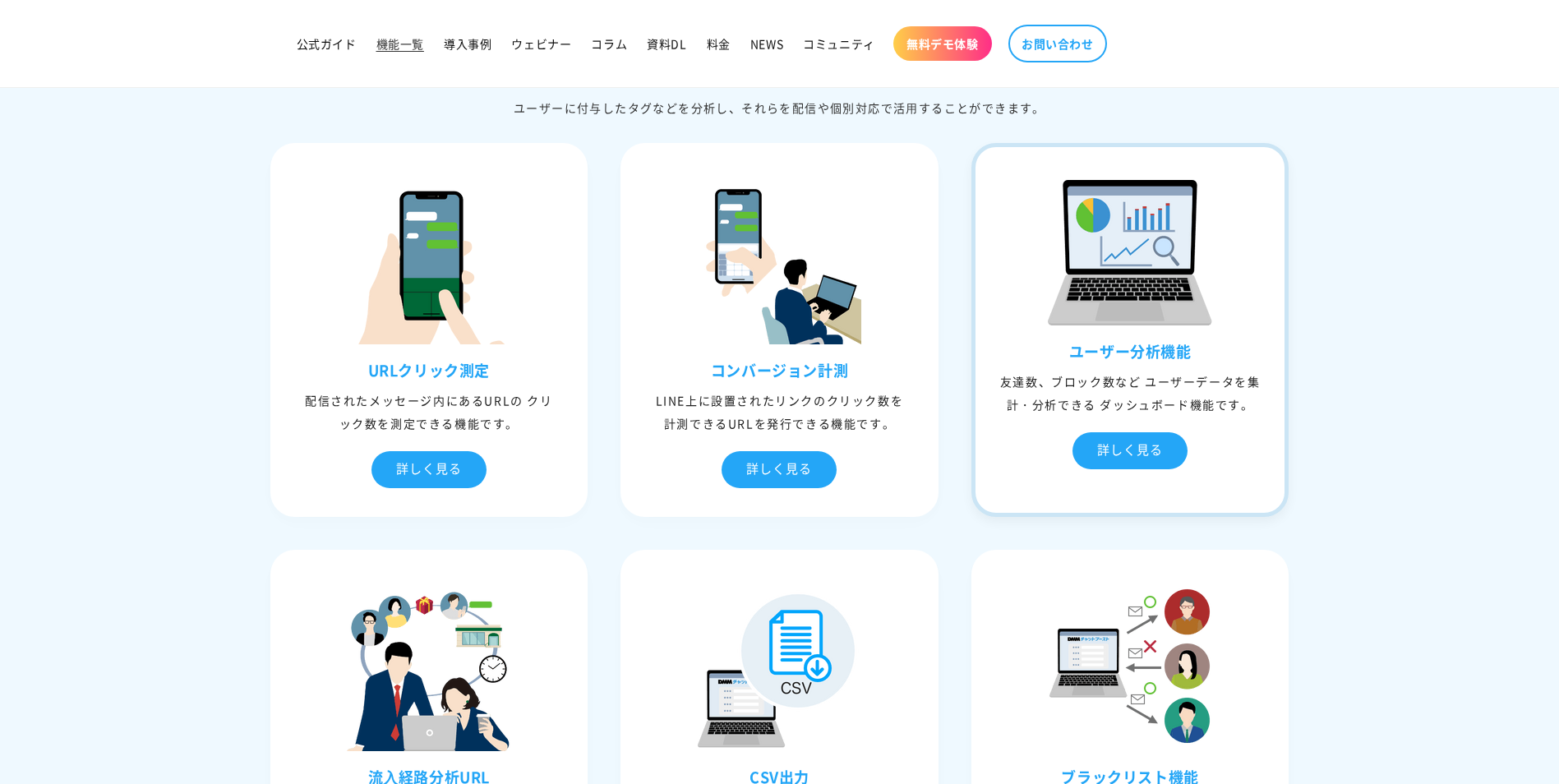
click at [1140, 380] on div "友達数、ブロック数など ユーザーデータを集計・分析できる ダッシュボード機能です。" at bounding box center [1130, 392] width 310 height 46
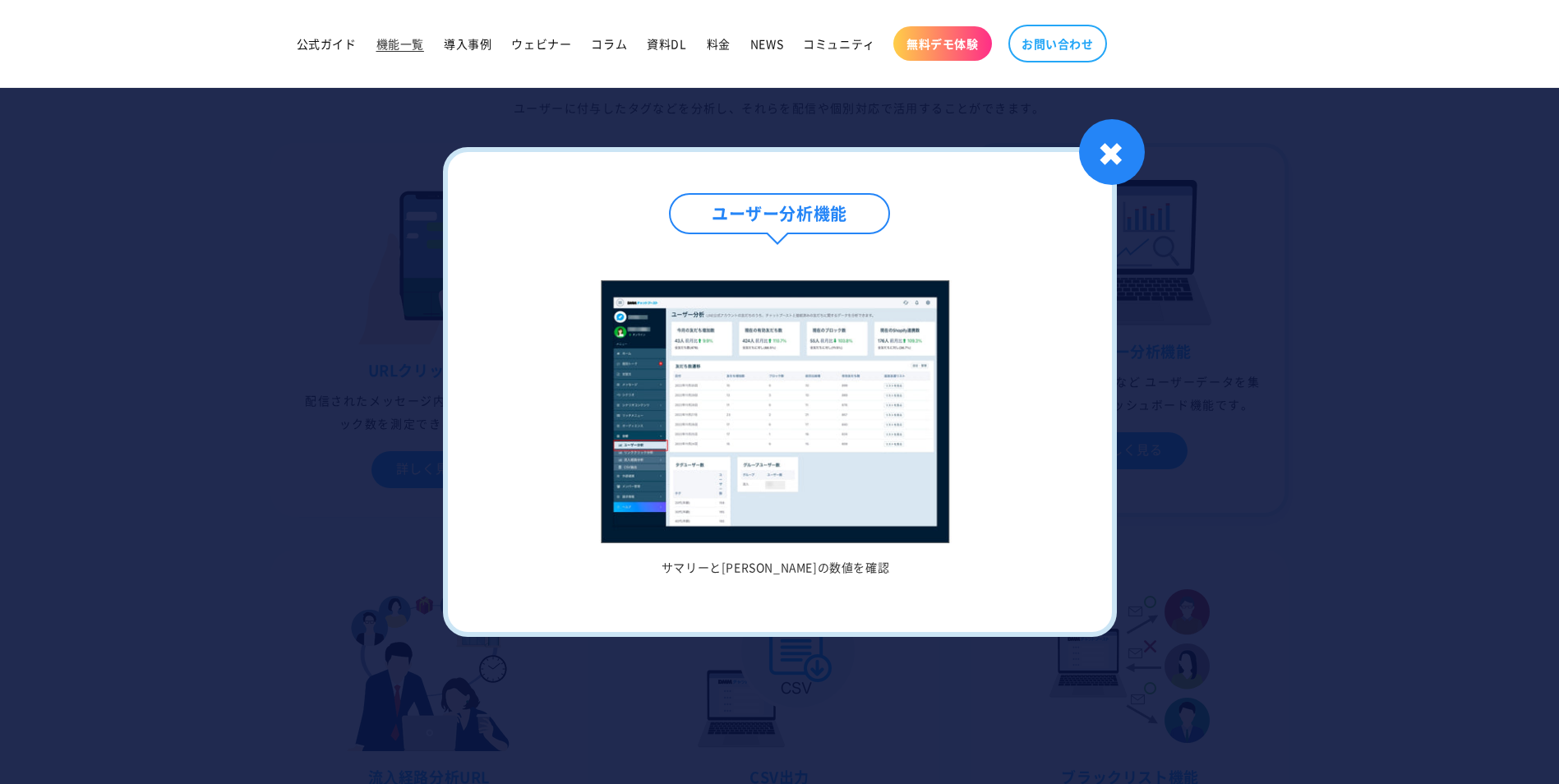
click at [1123, 158] on div "✖" at bounding box center [1111, 151] width 66 height 66
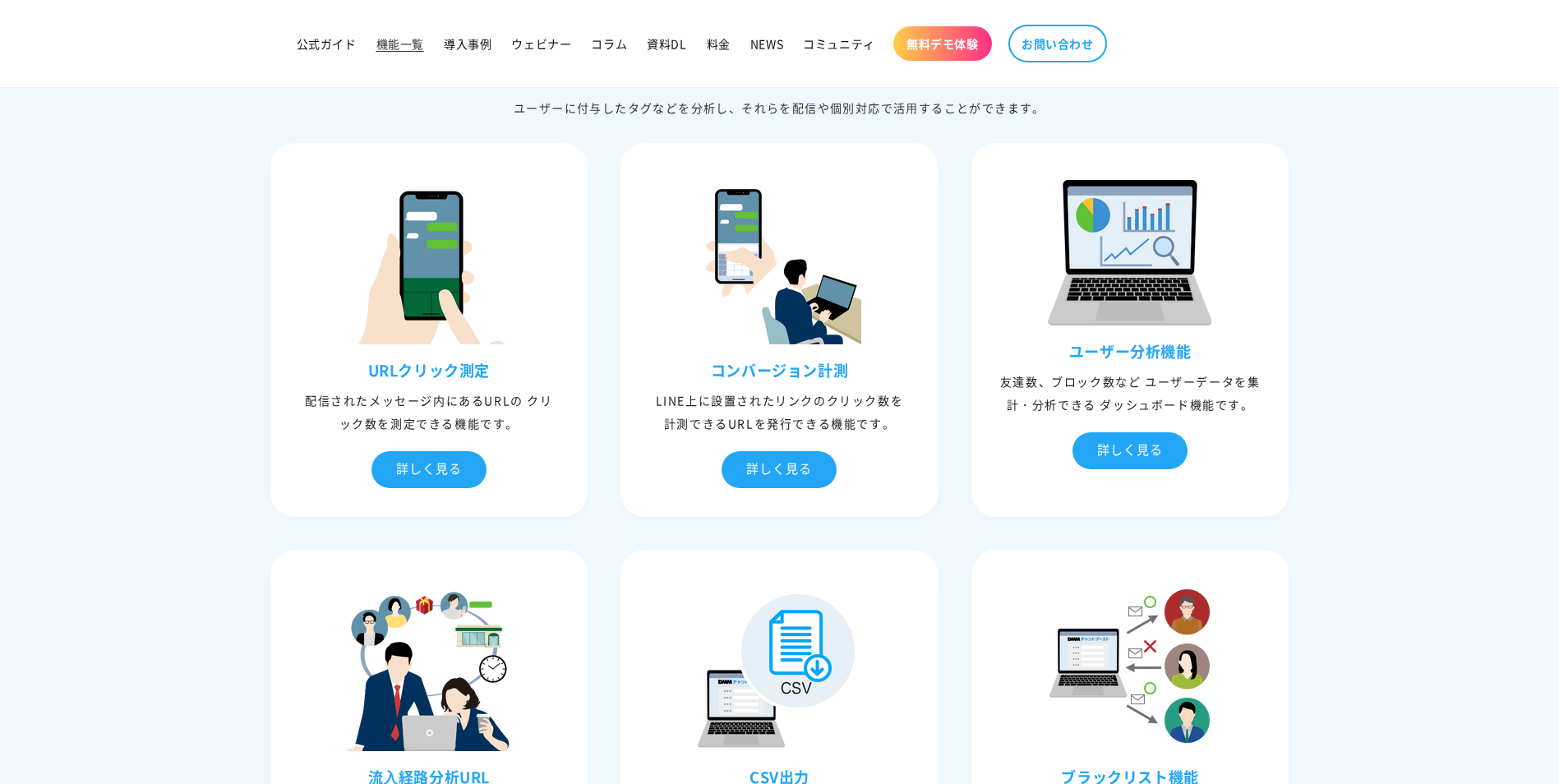
scroll to position [4274, 0]
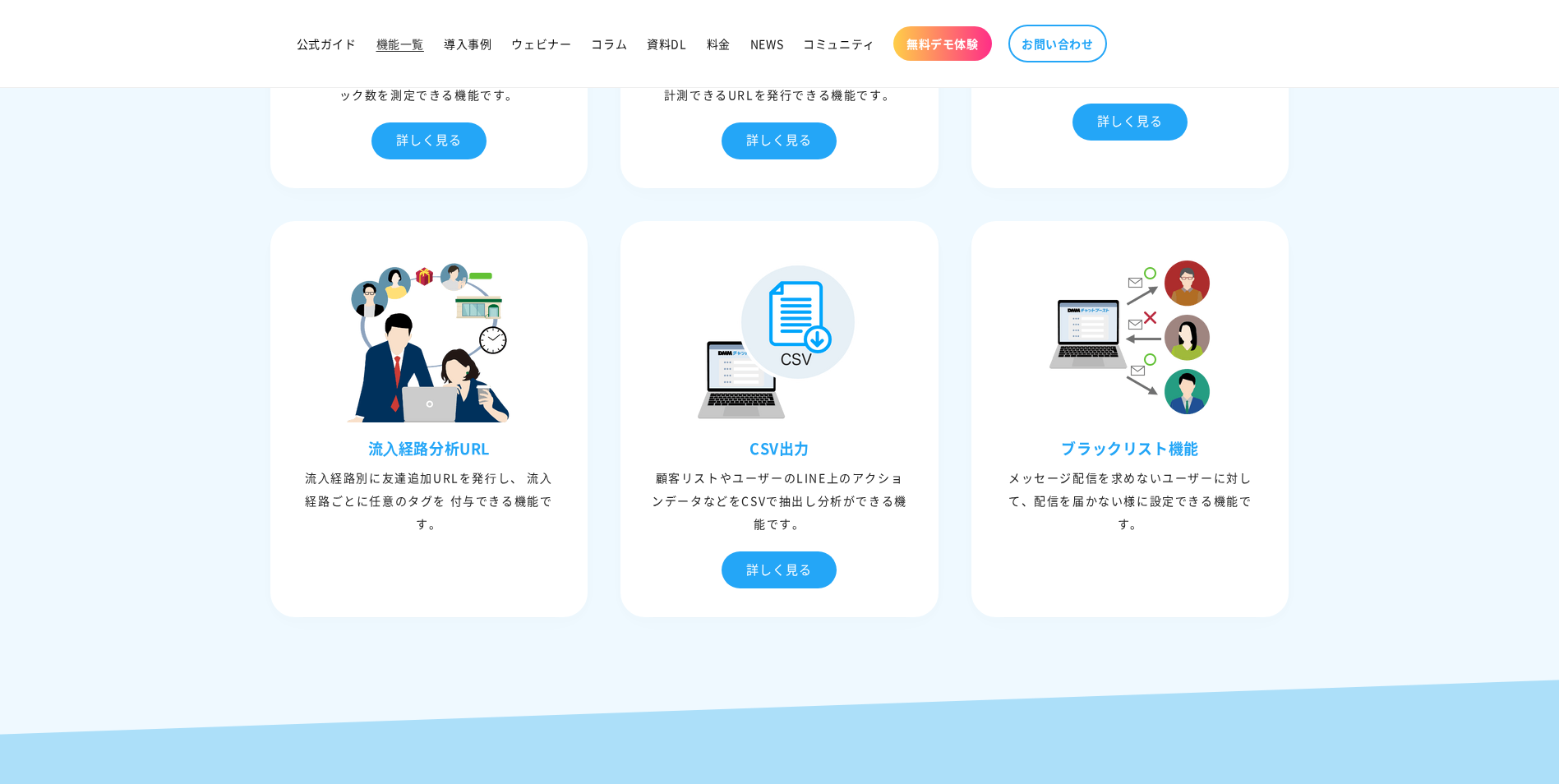
click at [483, 458] on h3 "流⼊経路分析URL" at bounding box center [430, 449] width 310 height 19
click at [442, 458] on h3 "流⼊経路分析URL" at bounding box center [430, 449] width 310 height 19
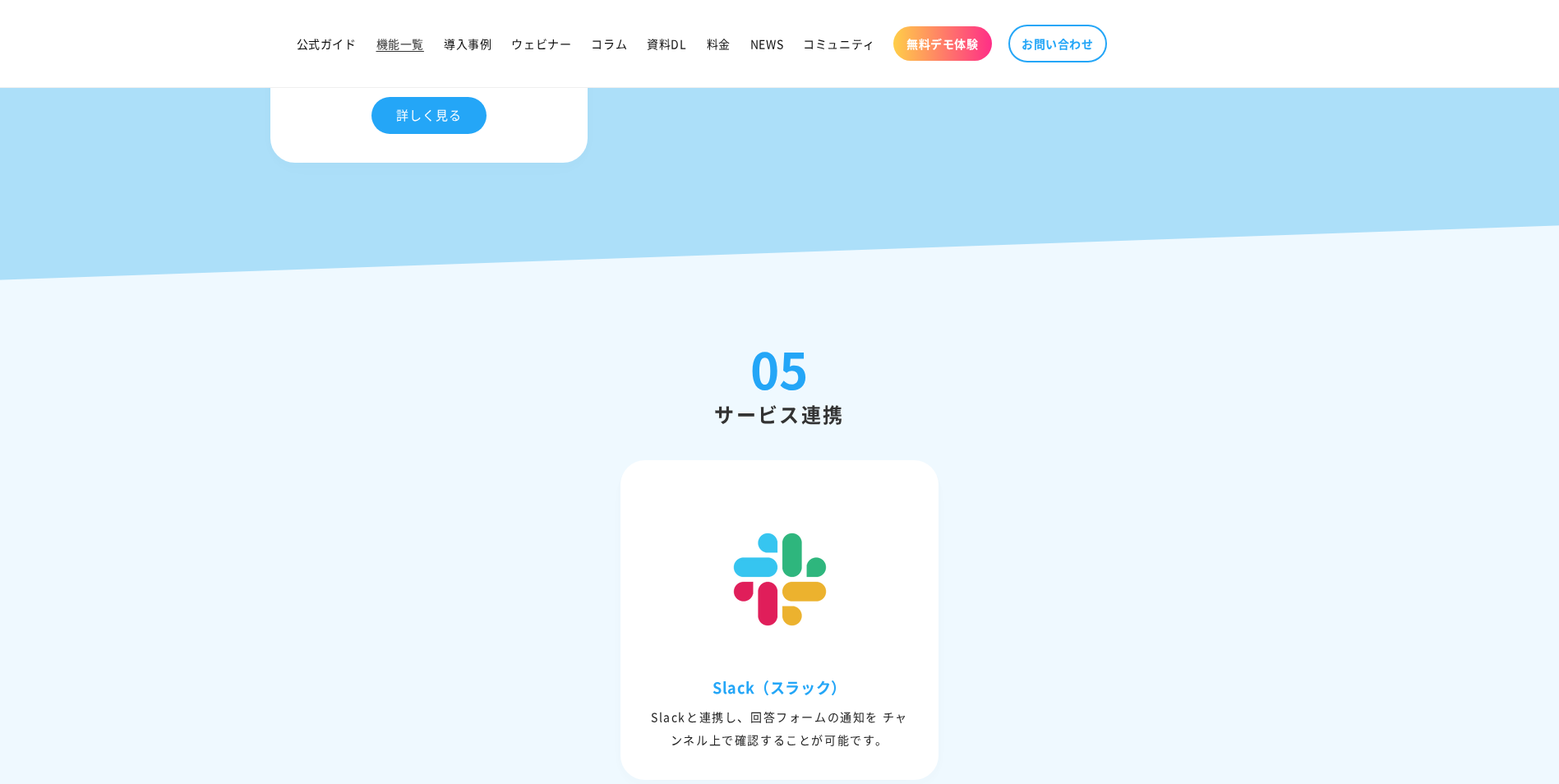
scroll to position [7149, 0]
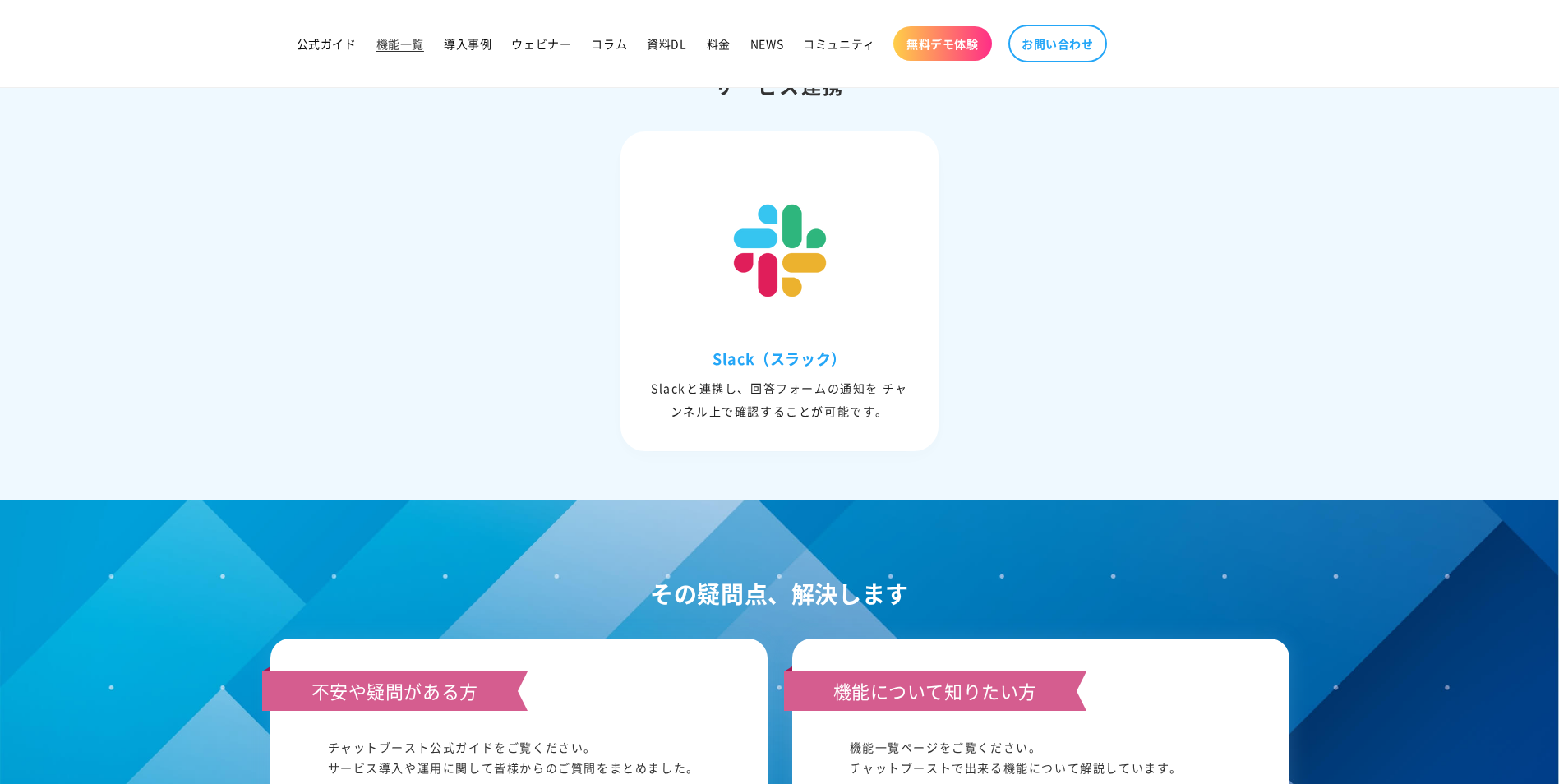
click at [776, 364] on h3 "Slack（スラック）" at bounding box center [780, 359] width 310 height 19
click at [762, 168] on div at bounding box center [780, 235] width 310 height 198
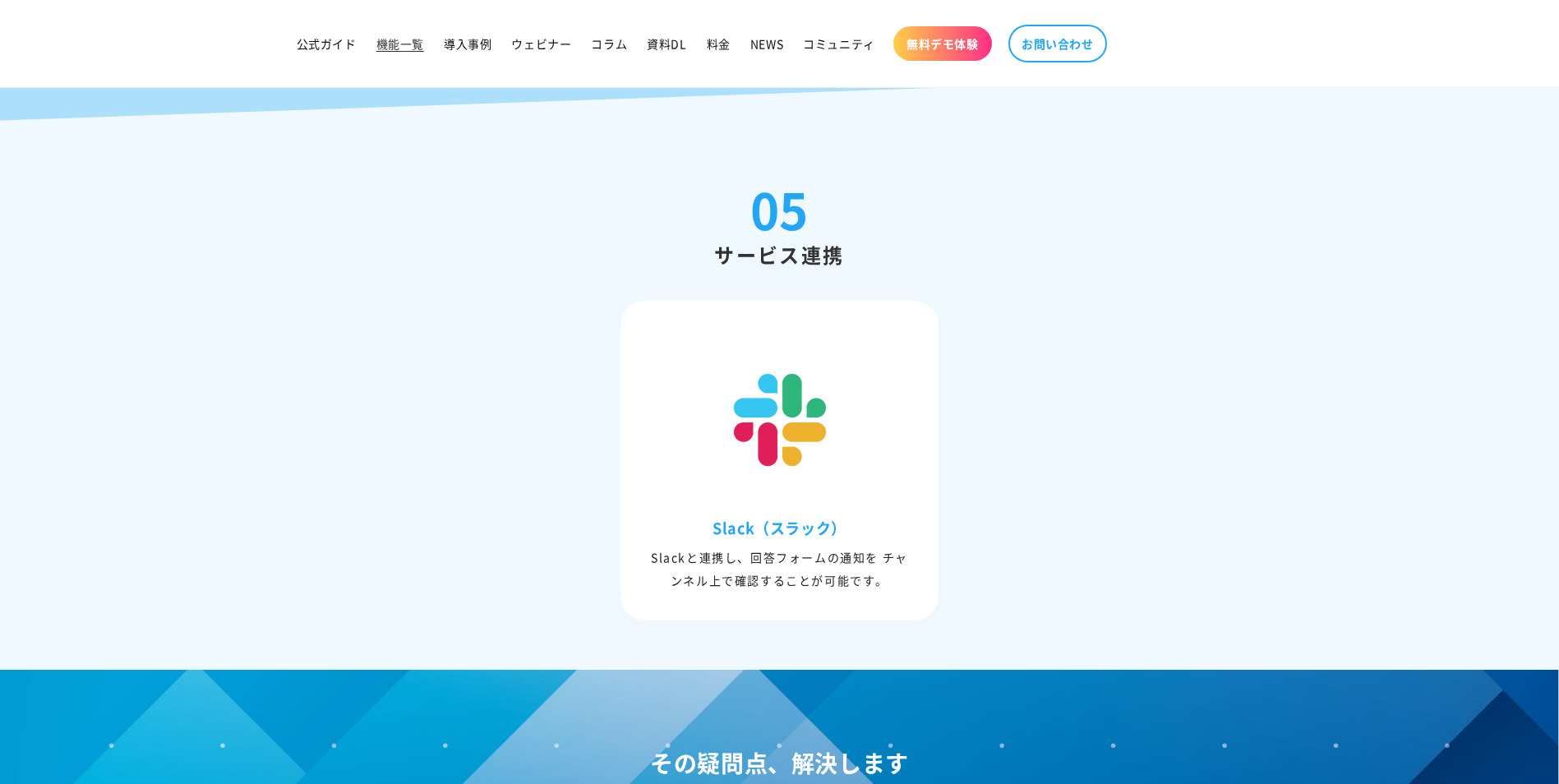
scroll to position [6487, 0]
